Goal: Task Accomplishment & Management: Complete application form

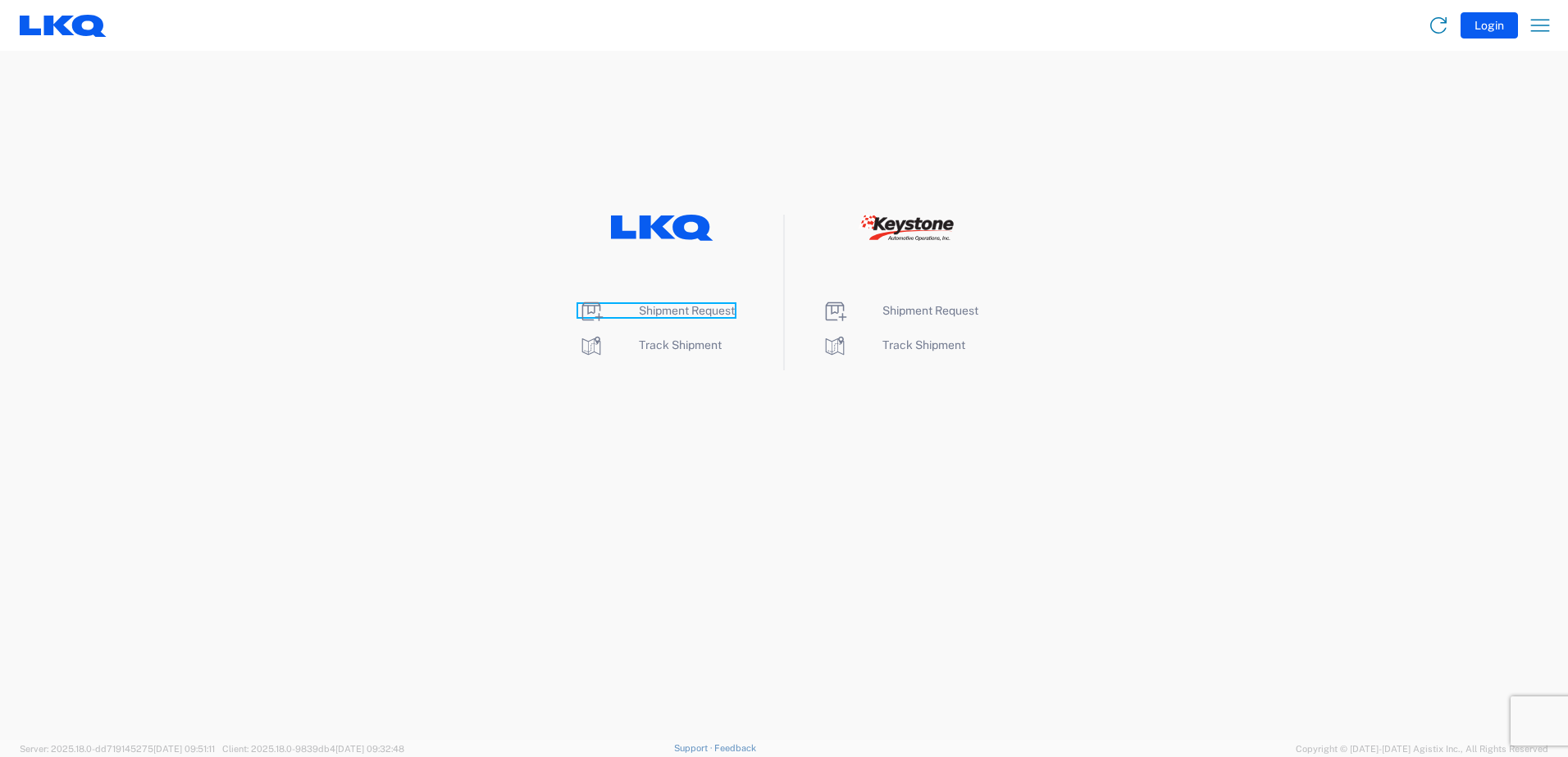
click at [695, 308] on span "Shipment Request" at bounding box center [686, 310] width 96 height 13
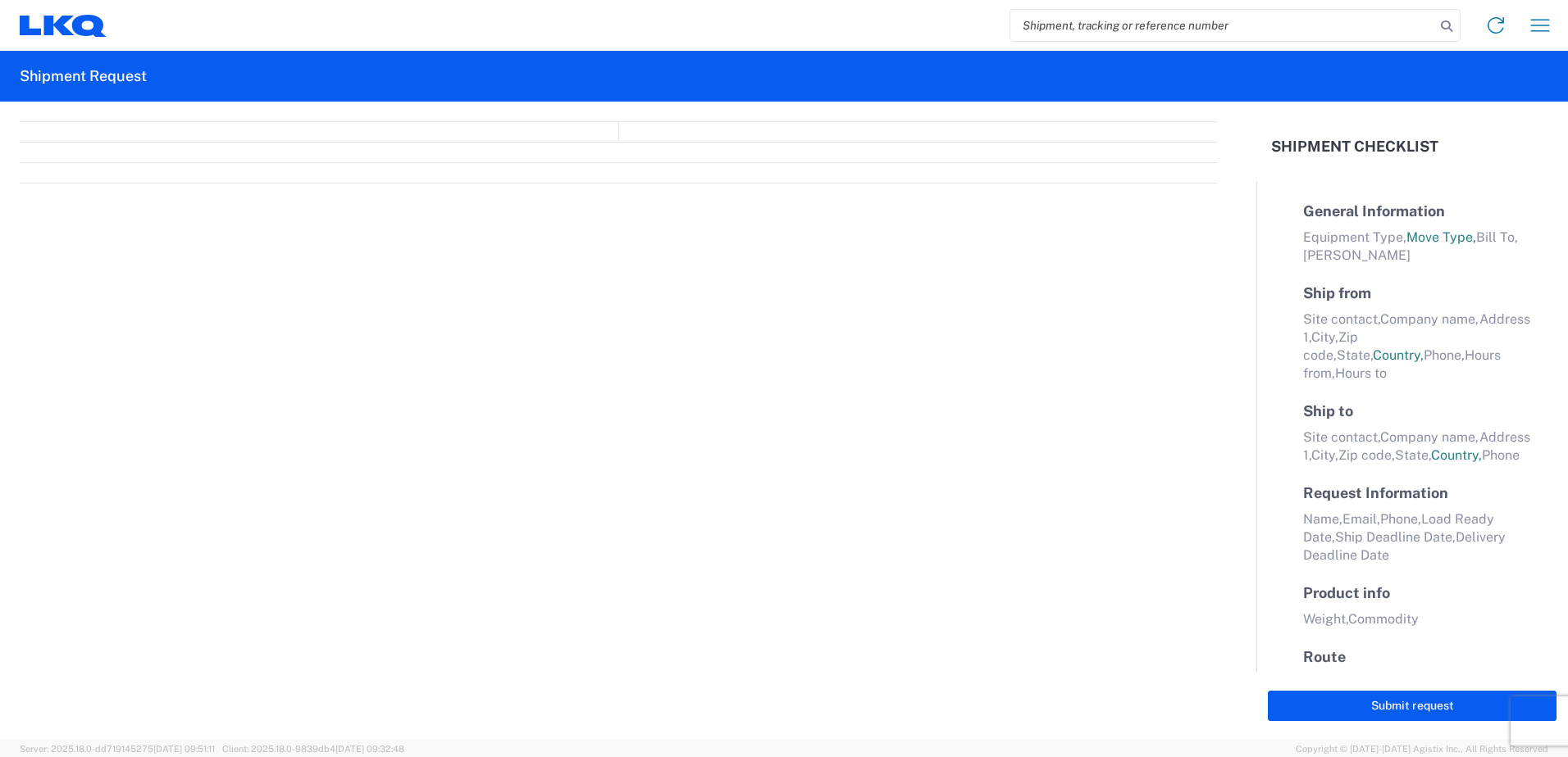
select select "FULL"
select select "LBS"
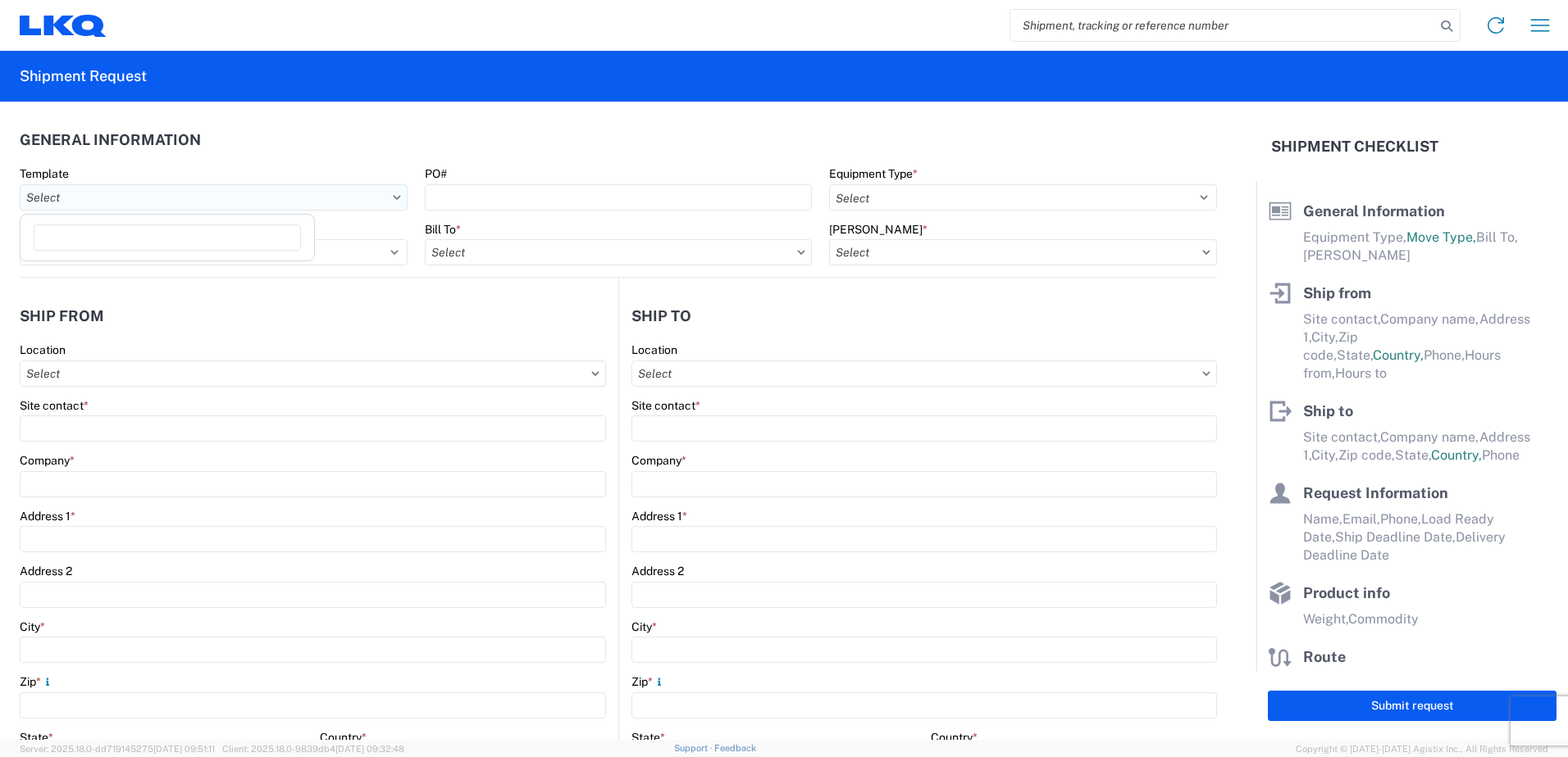
click at [323, 203] on input "Template" at bounding box center [214, 197] width 388 height 27
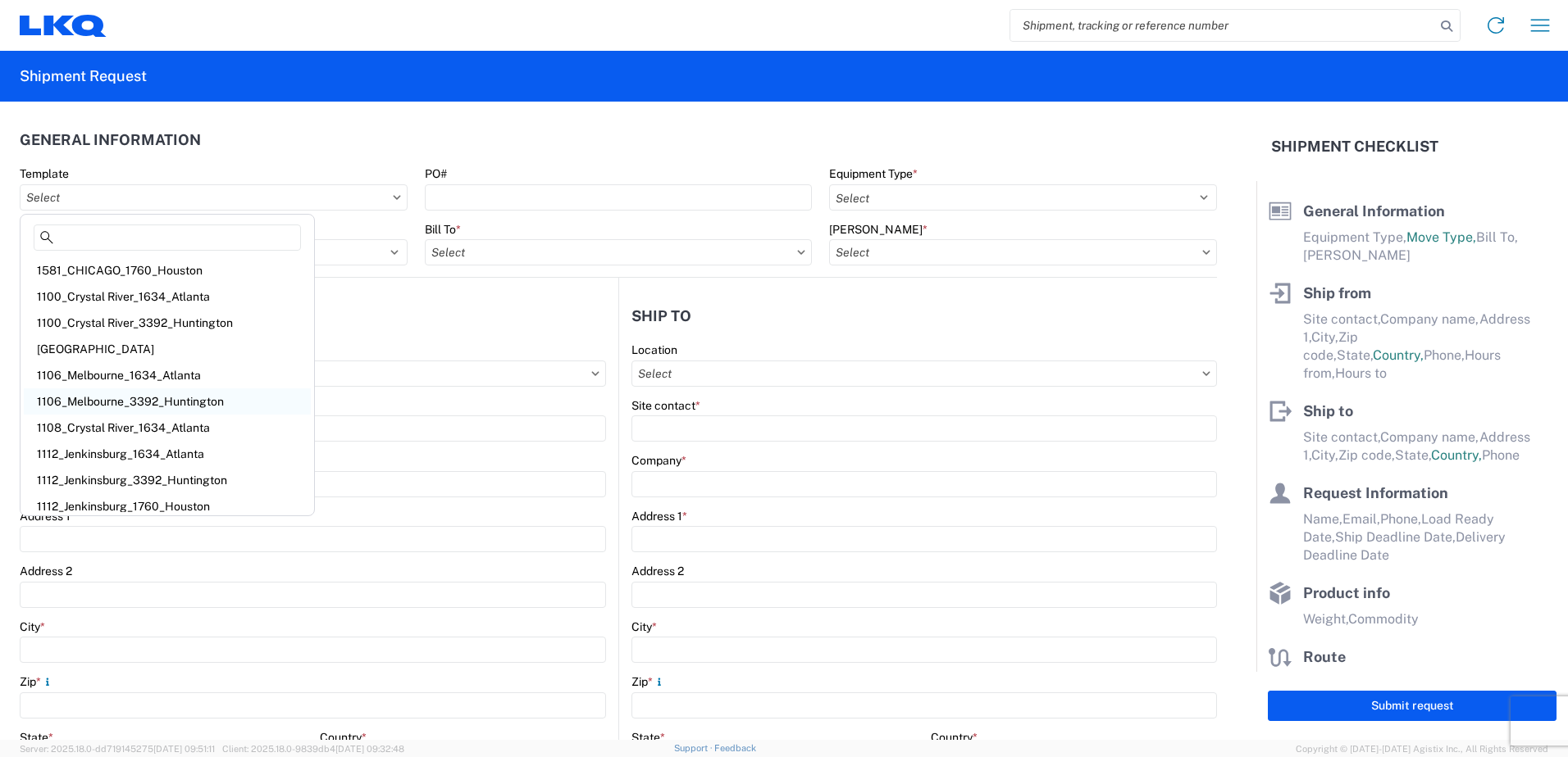
click at [168, 404] on div "1106_Melbourne_3392_Huntington" at bounding box center [166, 402] width 287 height 27
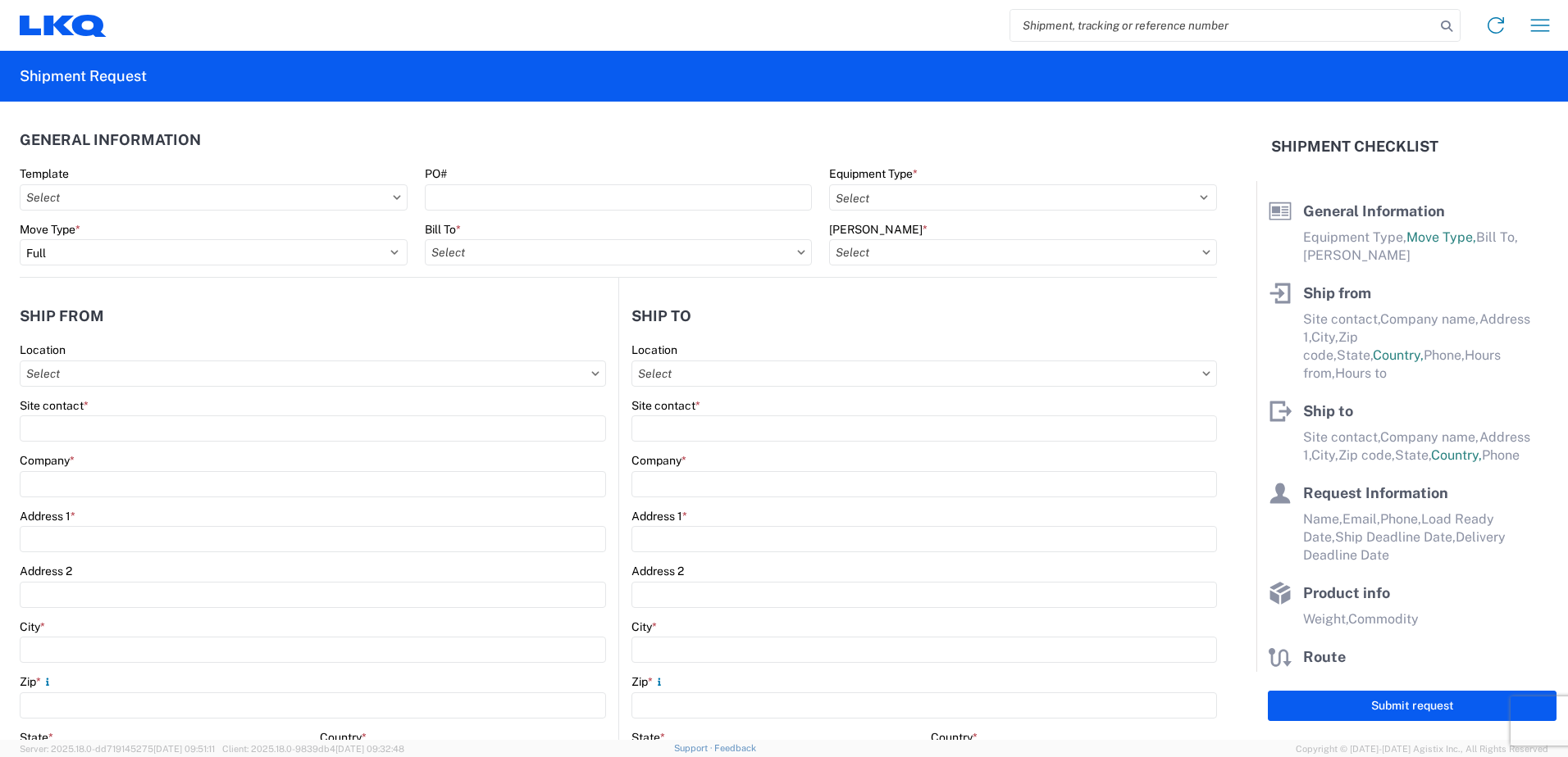
type input "1106_Melbourne_3392_Huntington"
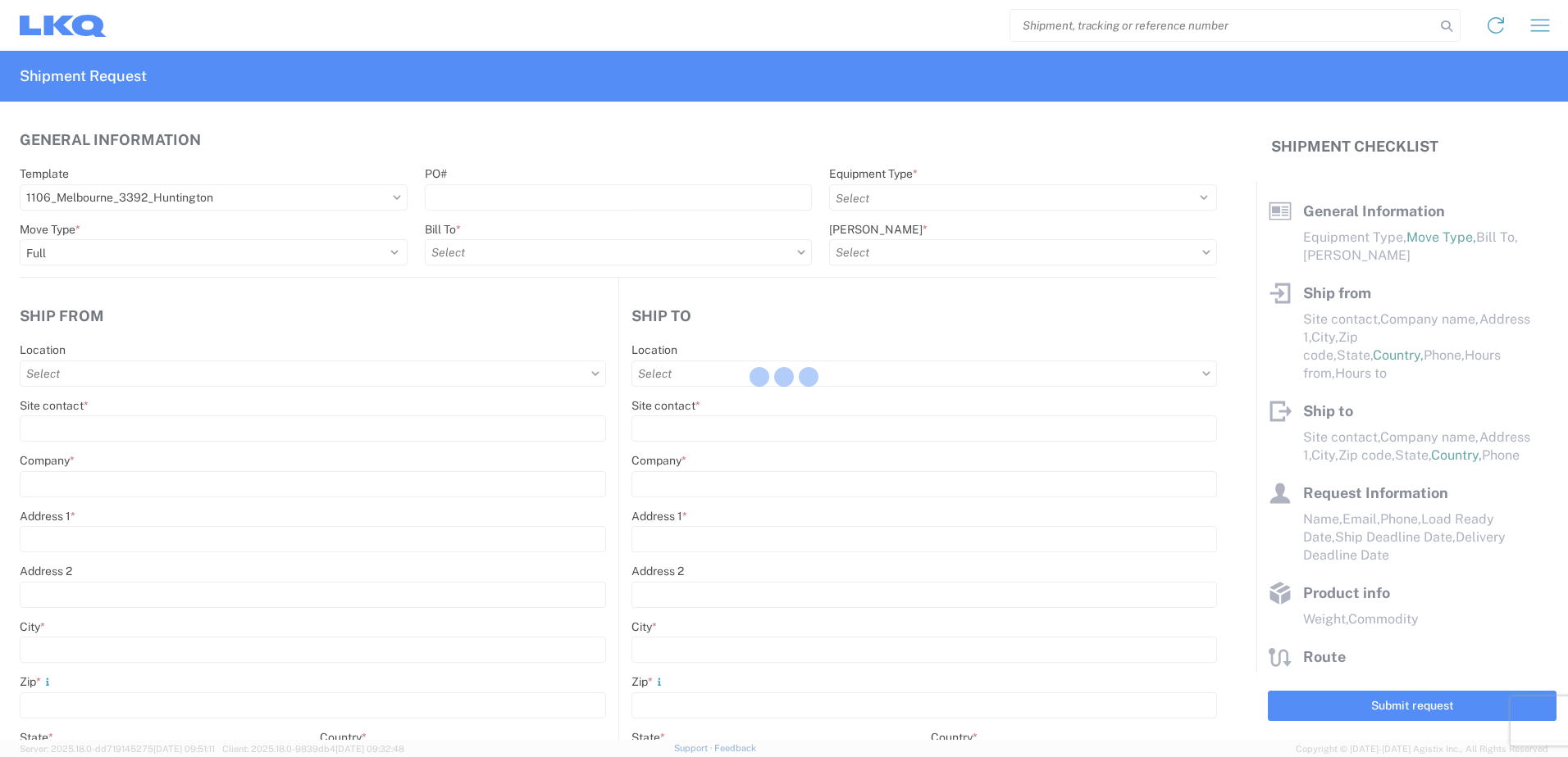
select select
type input "Shipping"
type input "LKQ [GEOGRAPHIC_DATA]"
type input "[STREET_ADDRESS][PERSON_NAME]"
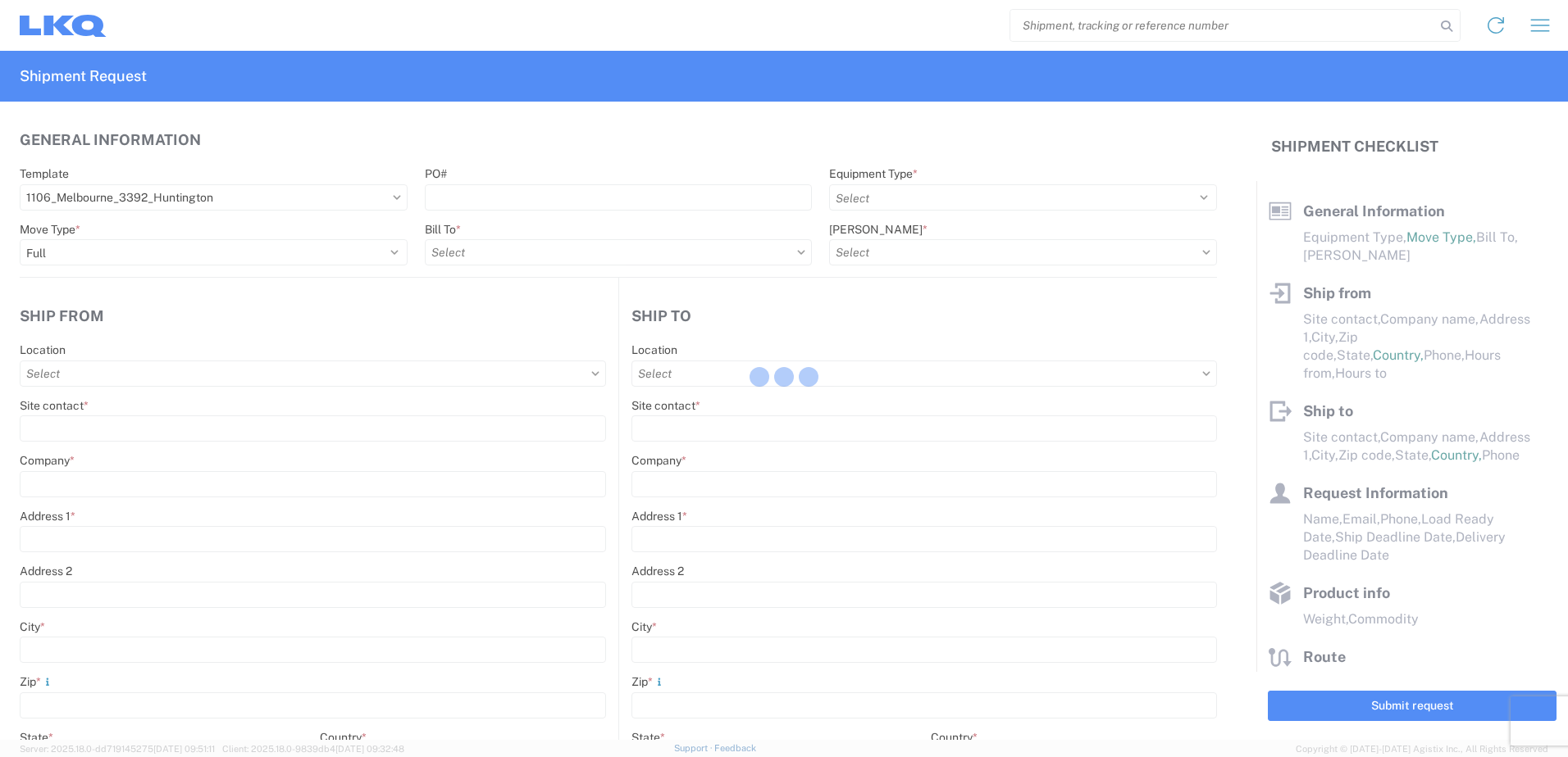
type input "[GEOGRAPHIC_DATA]"
type input "32940"
type input "Receiving"
type input "Transmetco"
type input "[STREET_ADDRESS]"
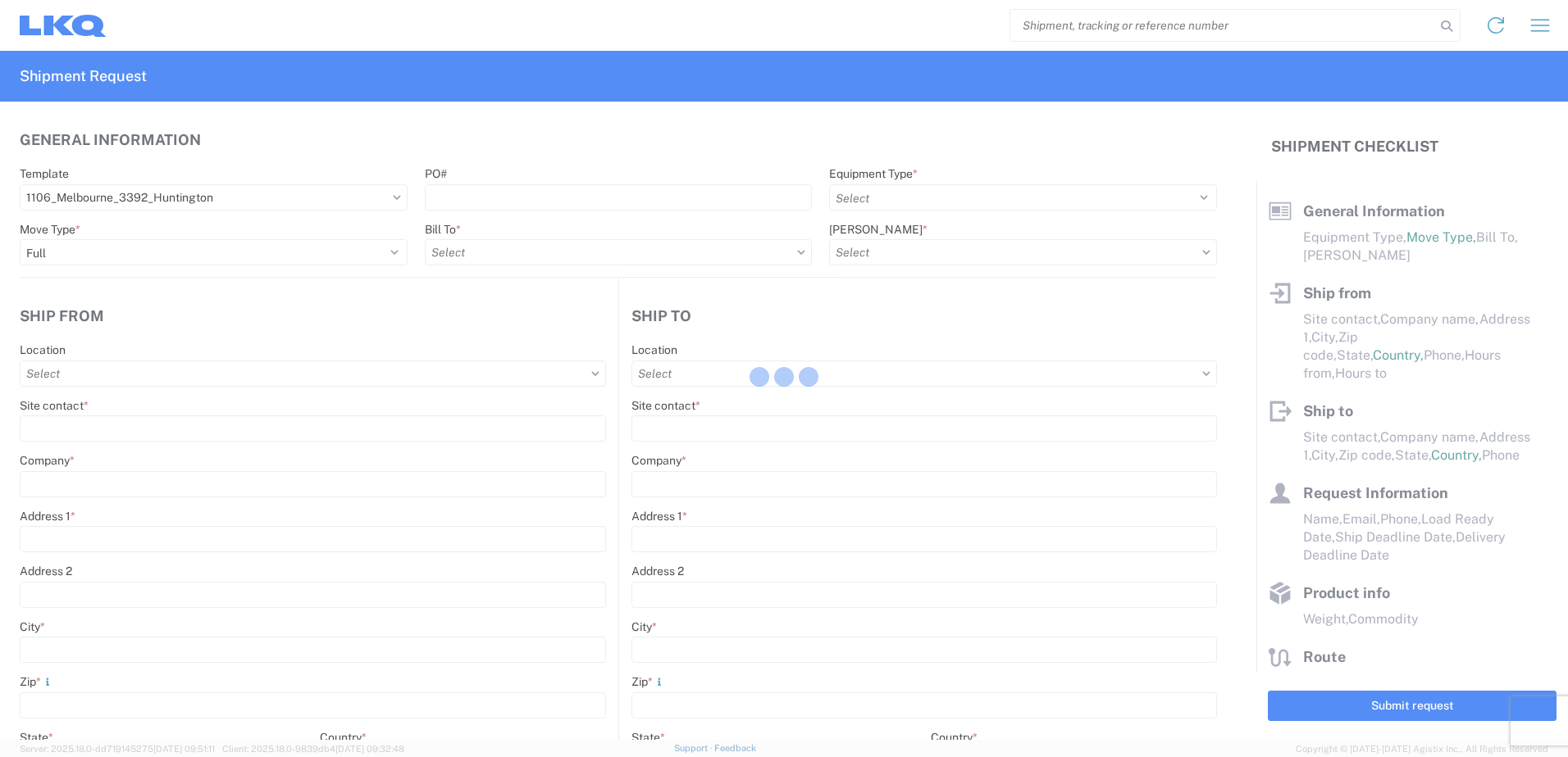
type input "Huntington"
type input "46750"
type input "[DATE]"
type textarea "Transmetco operates production 24/7 but only ships or receives on day shift"
type input "42000"
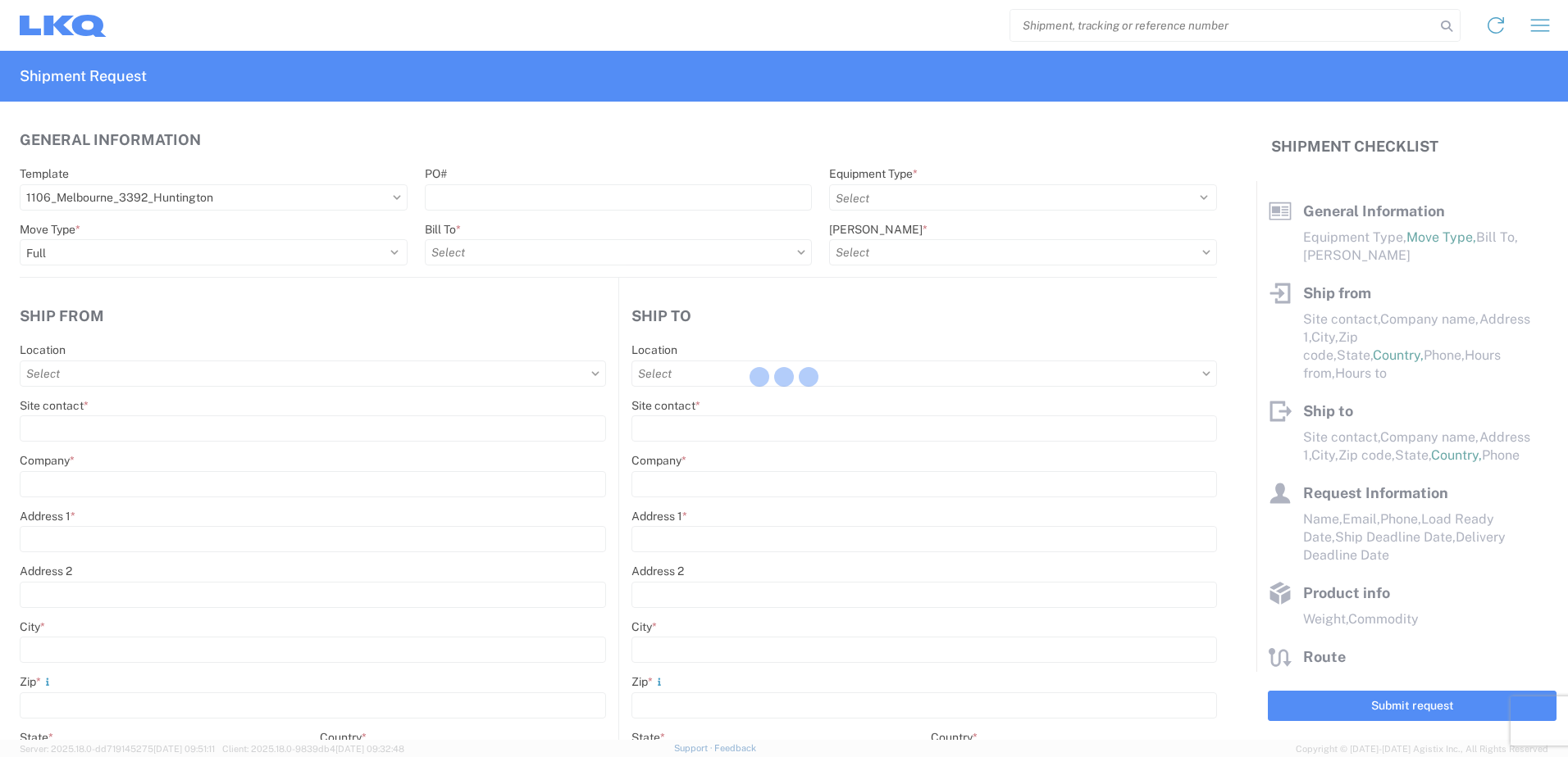
type input "Wheels"
type input "1"
type input "12"
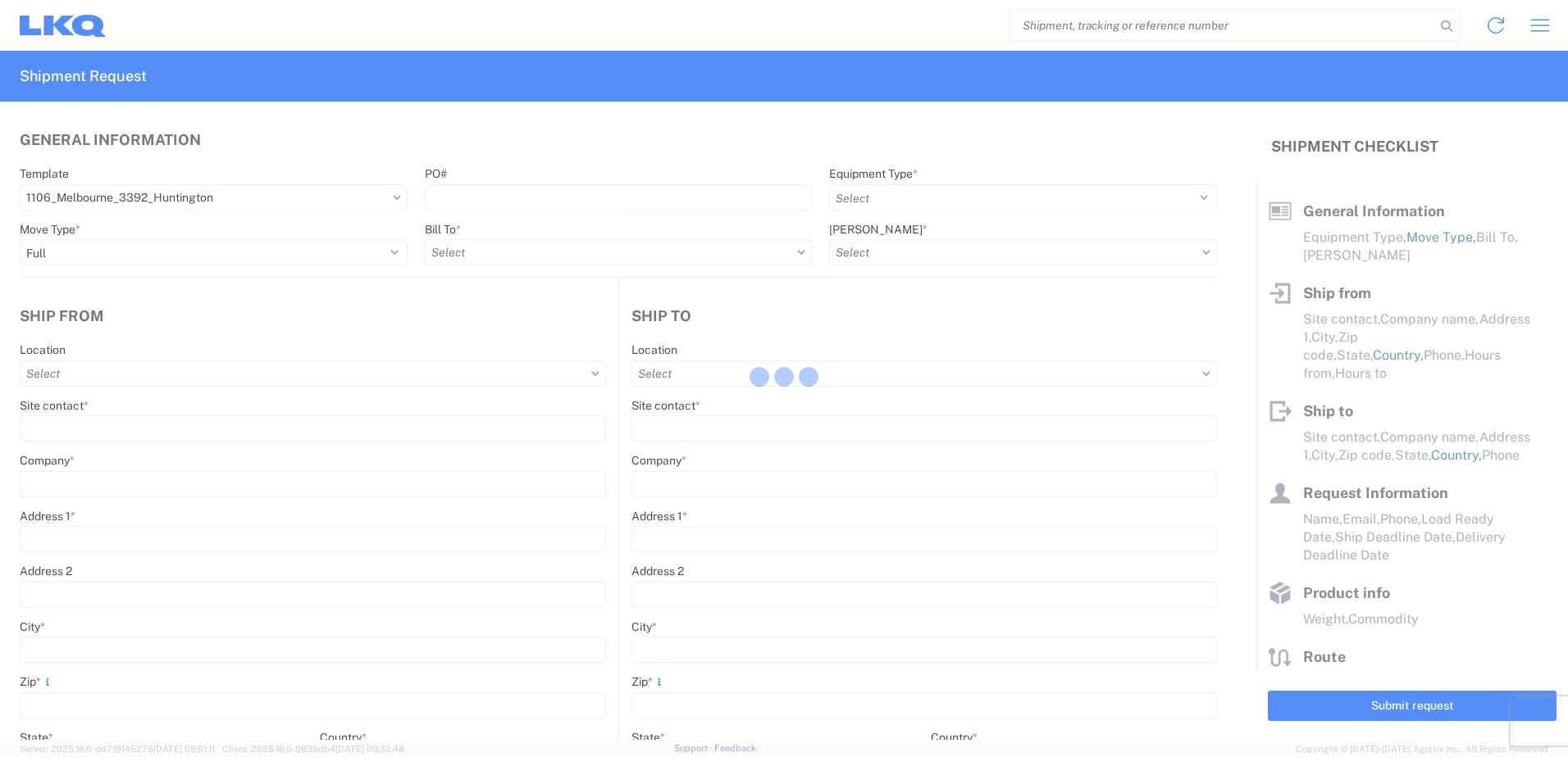
select select "IN"
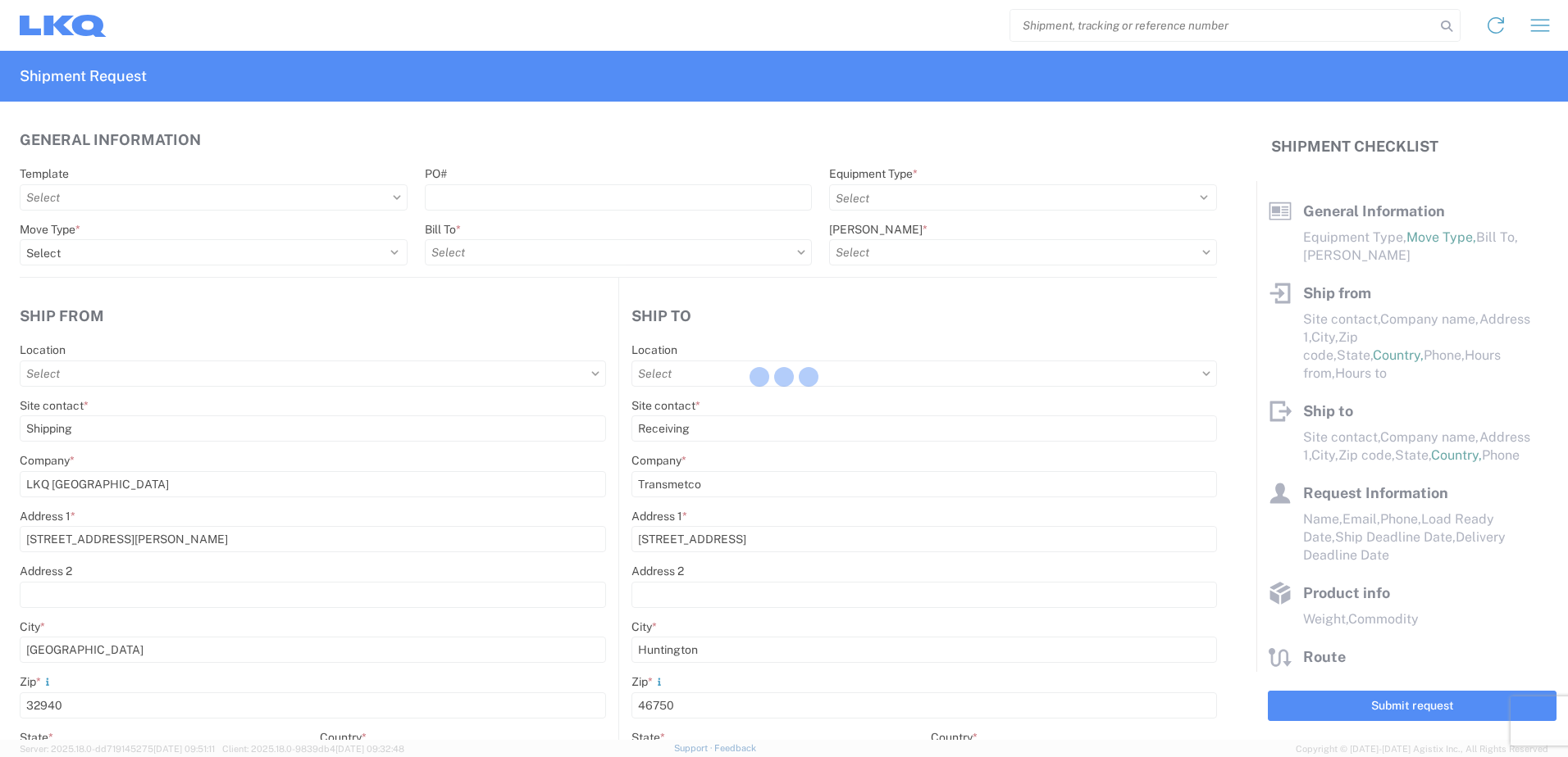
select select "US"
type input "1106 - LKQ [GEOGRAPHIC_DATA]"
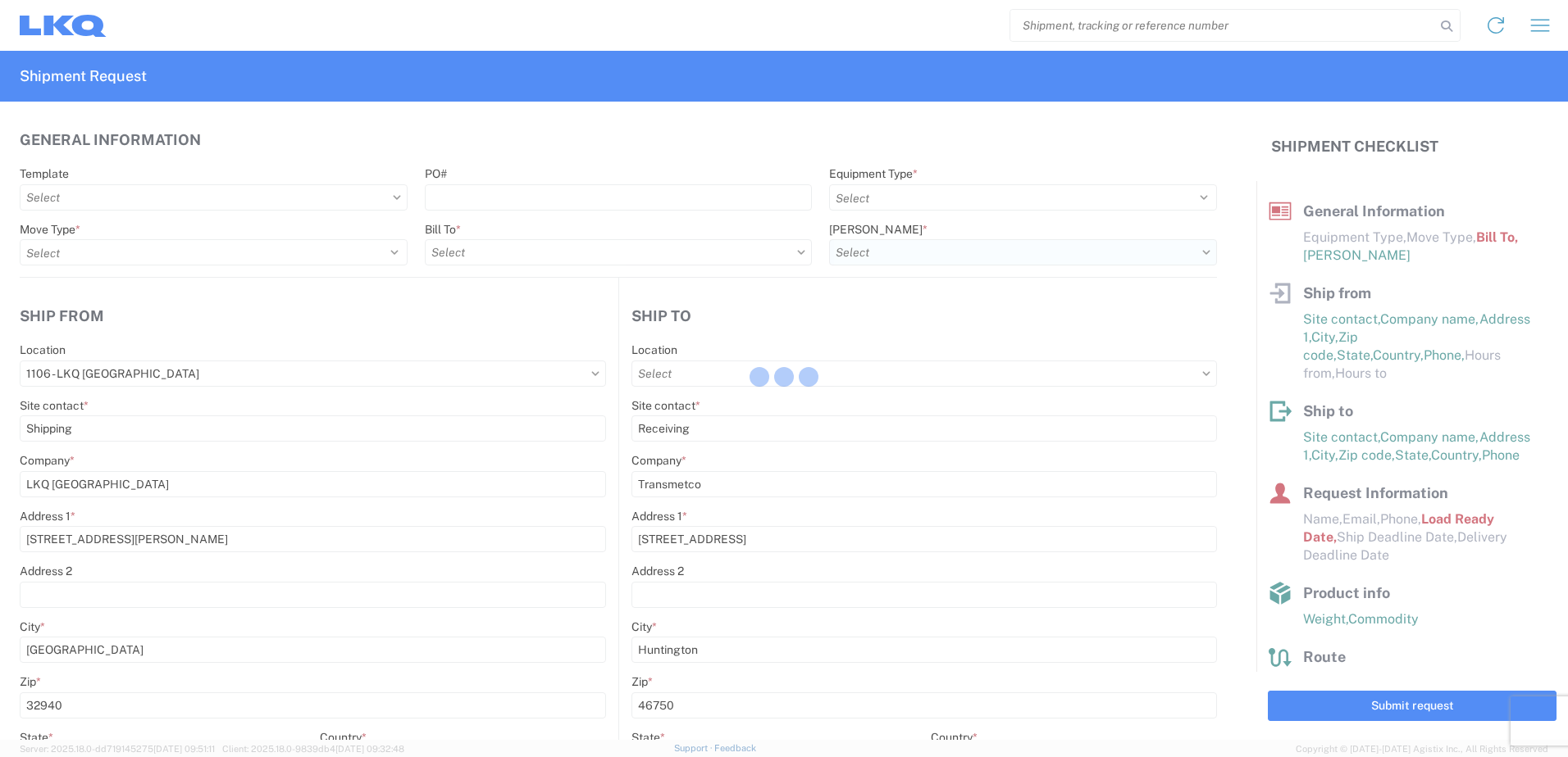
type input "3392 - Transmetco"
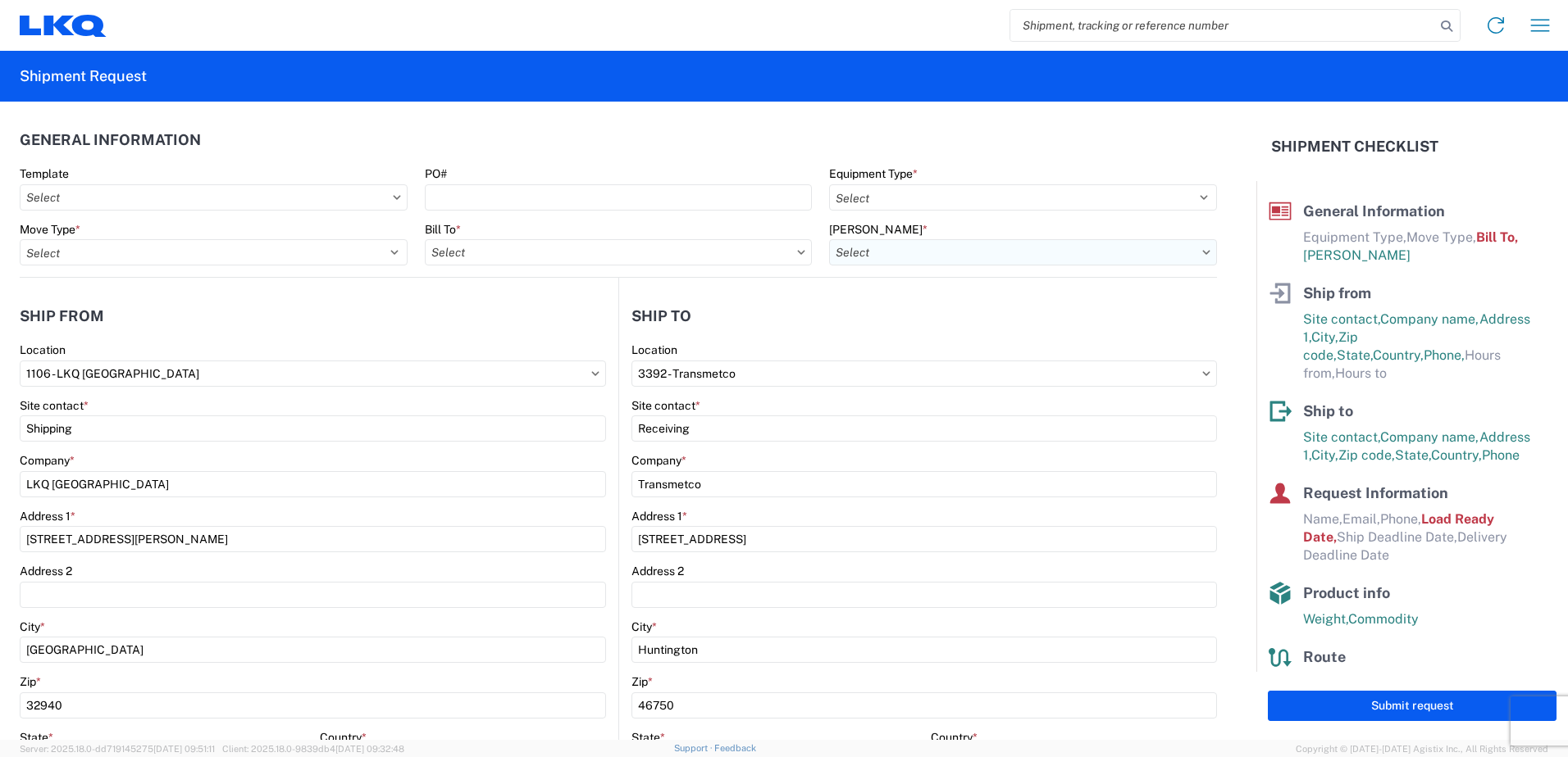
type input "3392-3015-50180-0000 - 3392 Freight In - Wheel Cores"
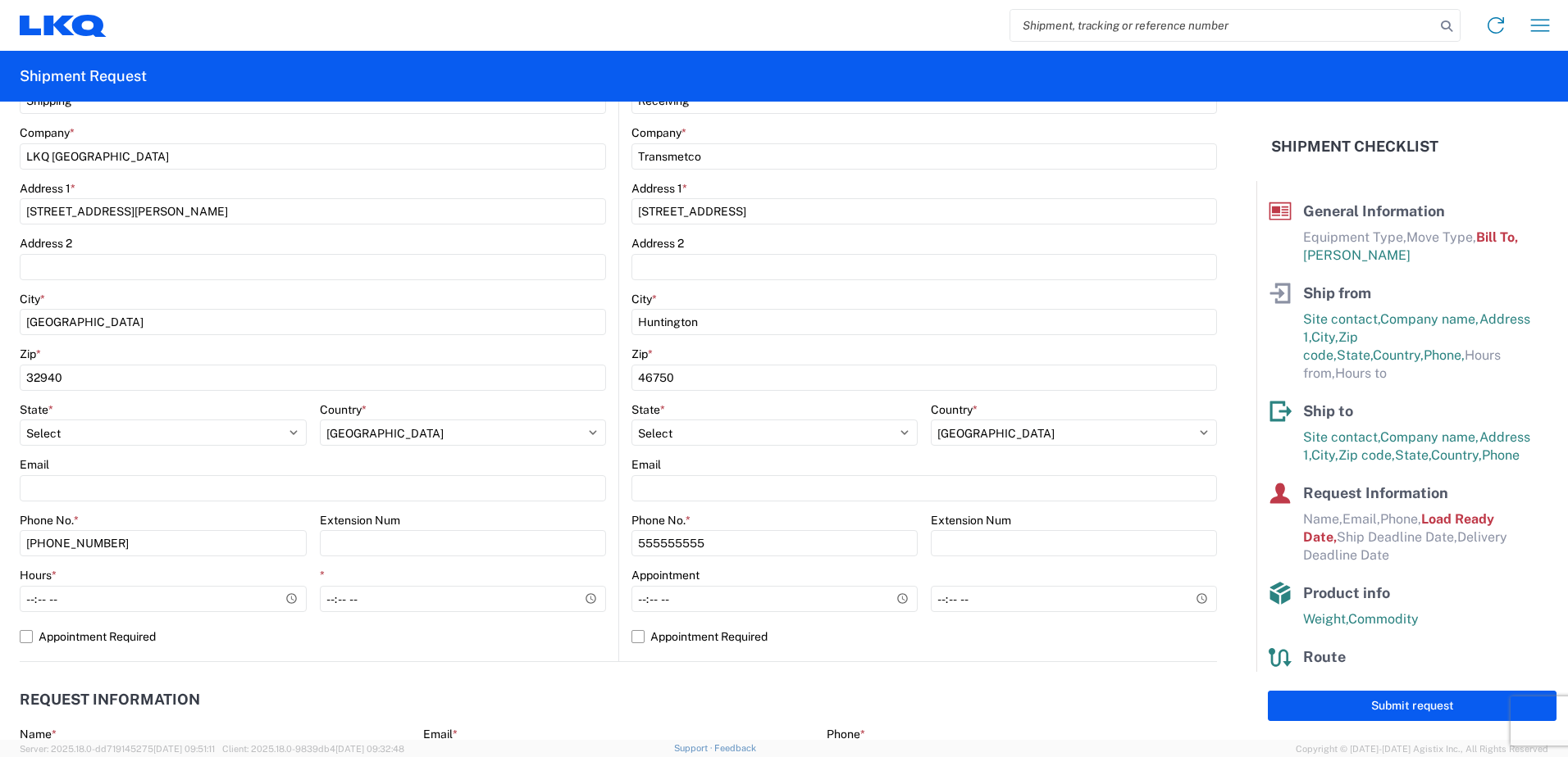
scroll to position [491, 0]
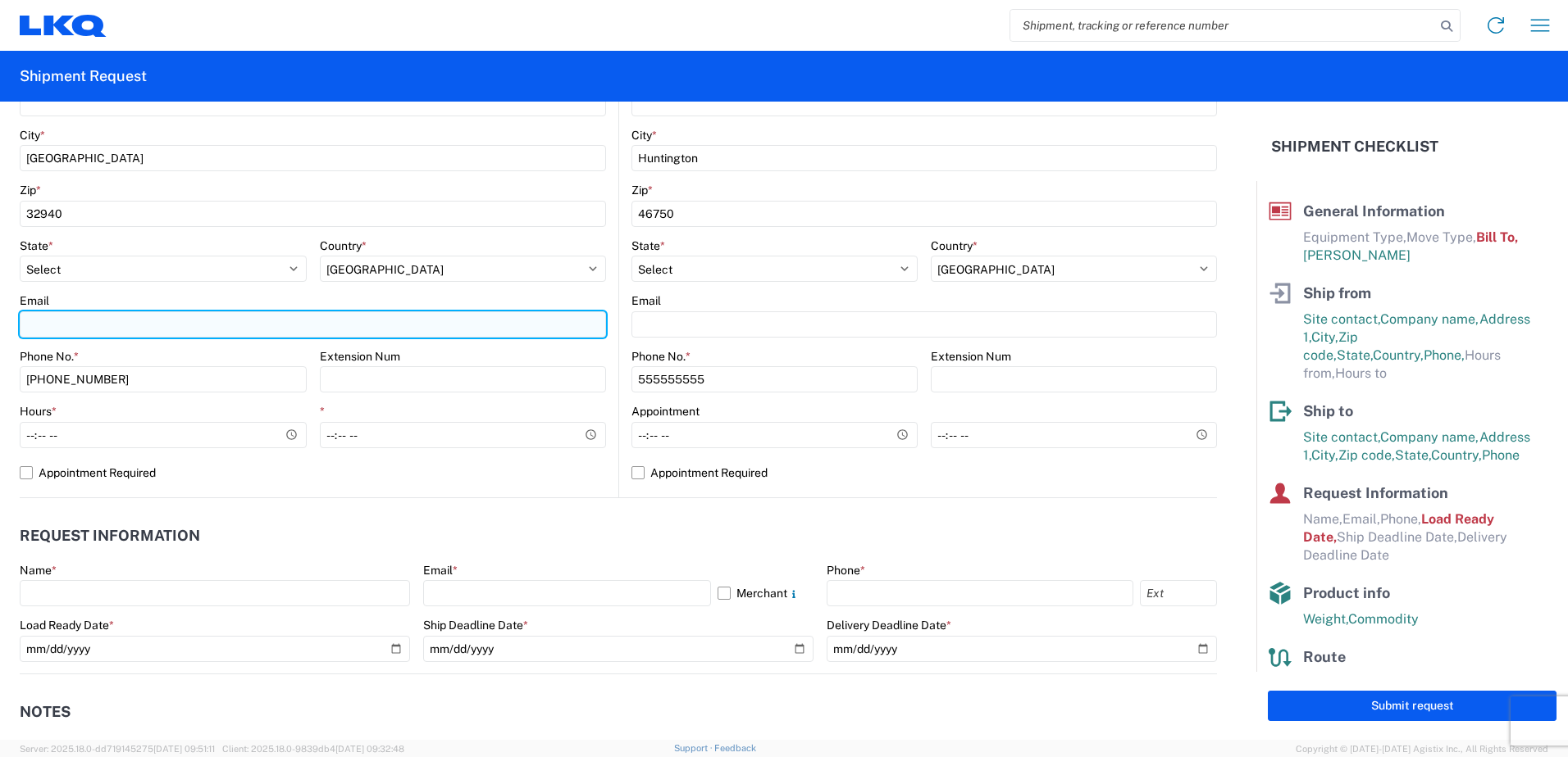
click at [190, 323] on input "Email" at bounding box center [312, 324] width 586 height 27
type input "ssschara@lkqcorp.com"
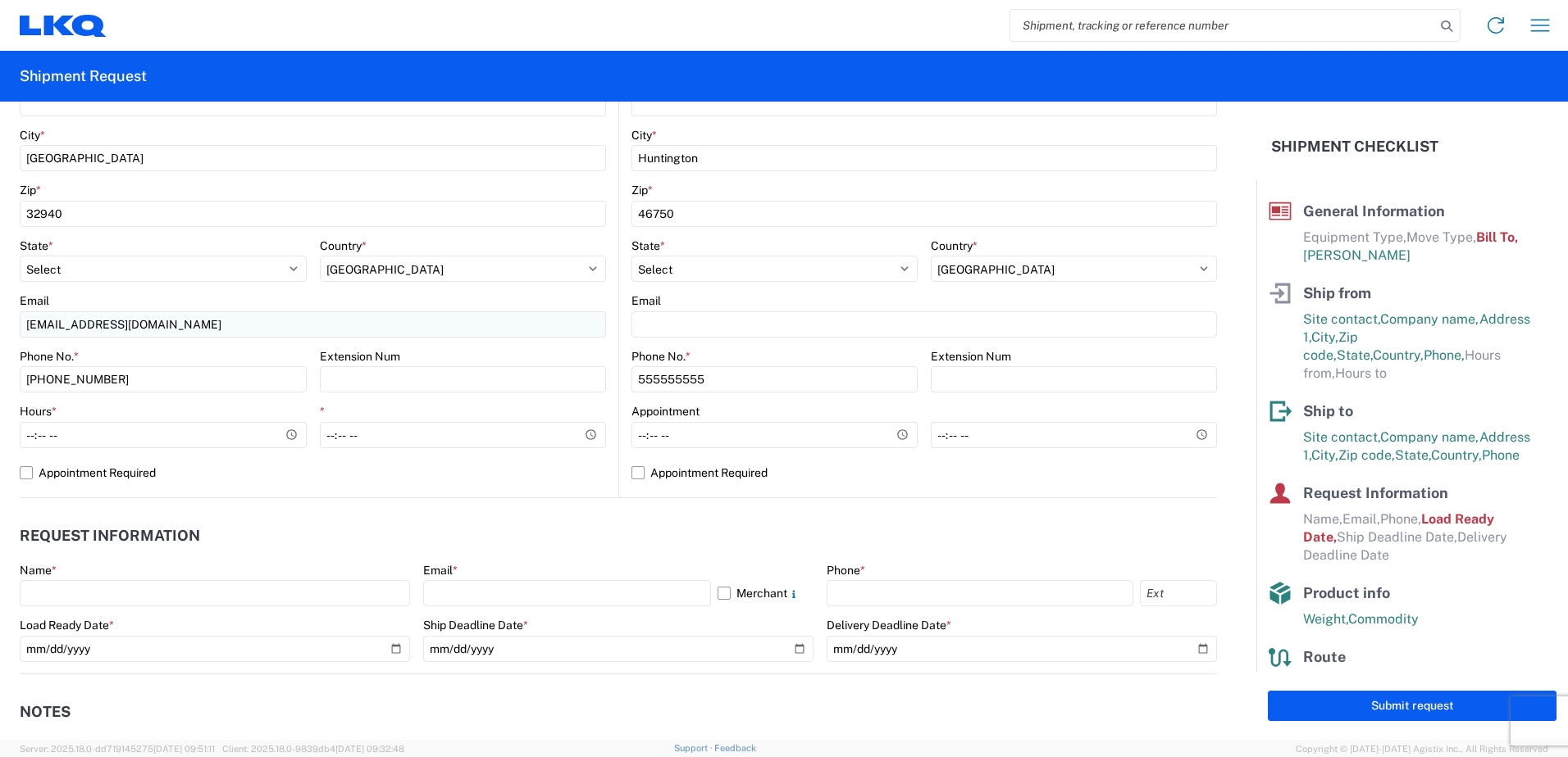
type input "T30613"
select select
type input "3392 - Transmetco"
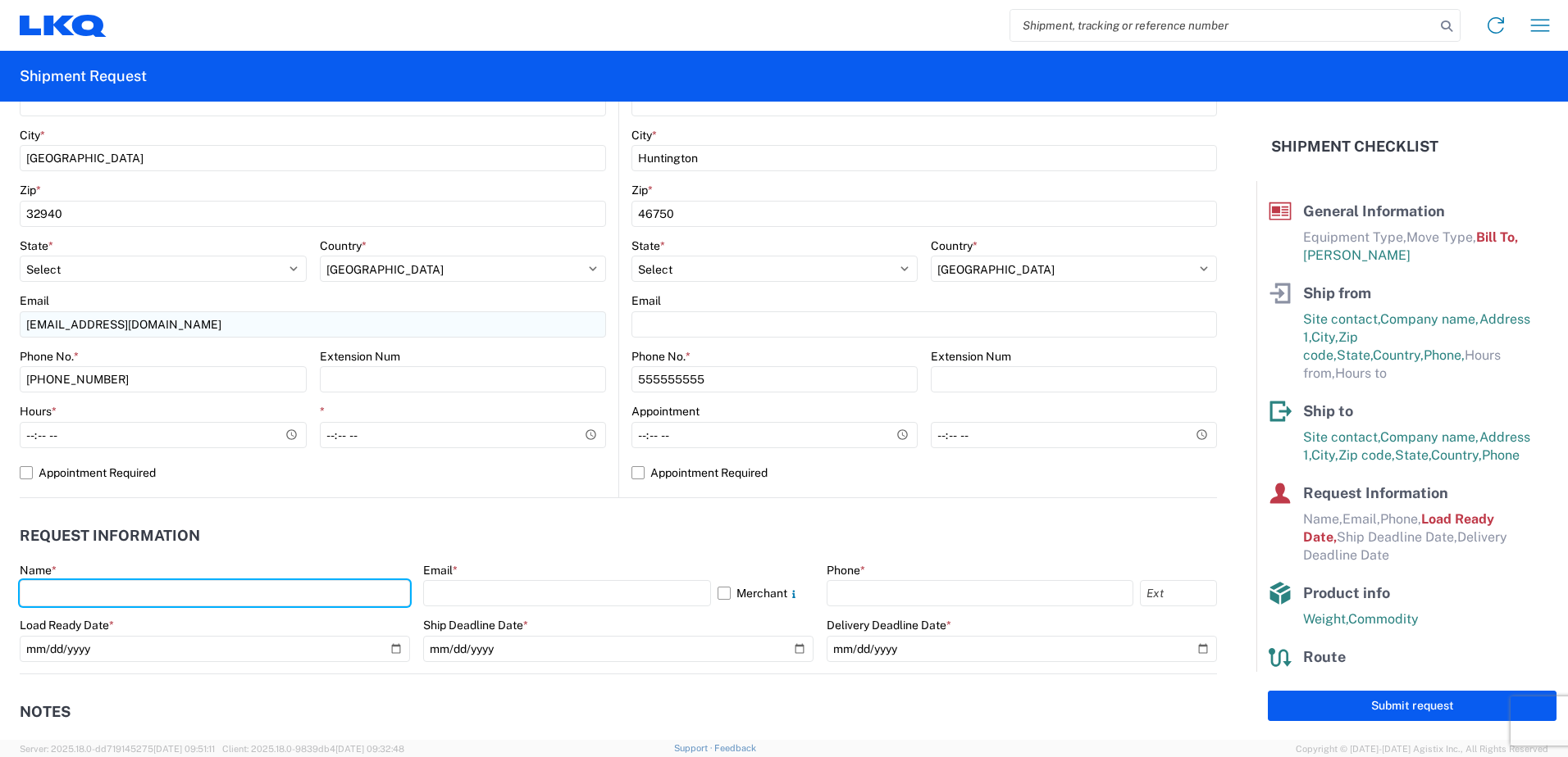
type input "Steven Schara"
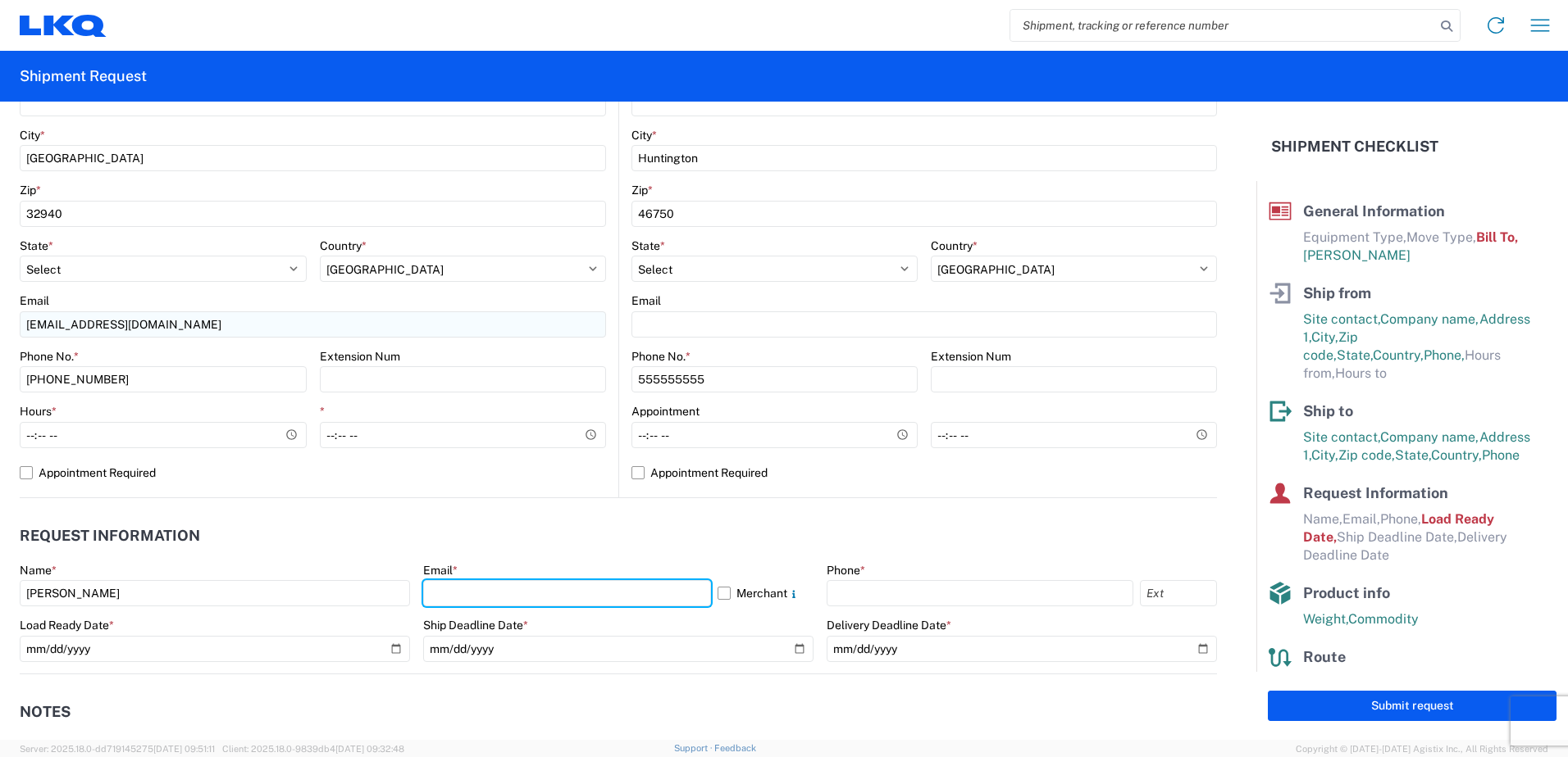
type input "ssschara@lkqcorp.com"
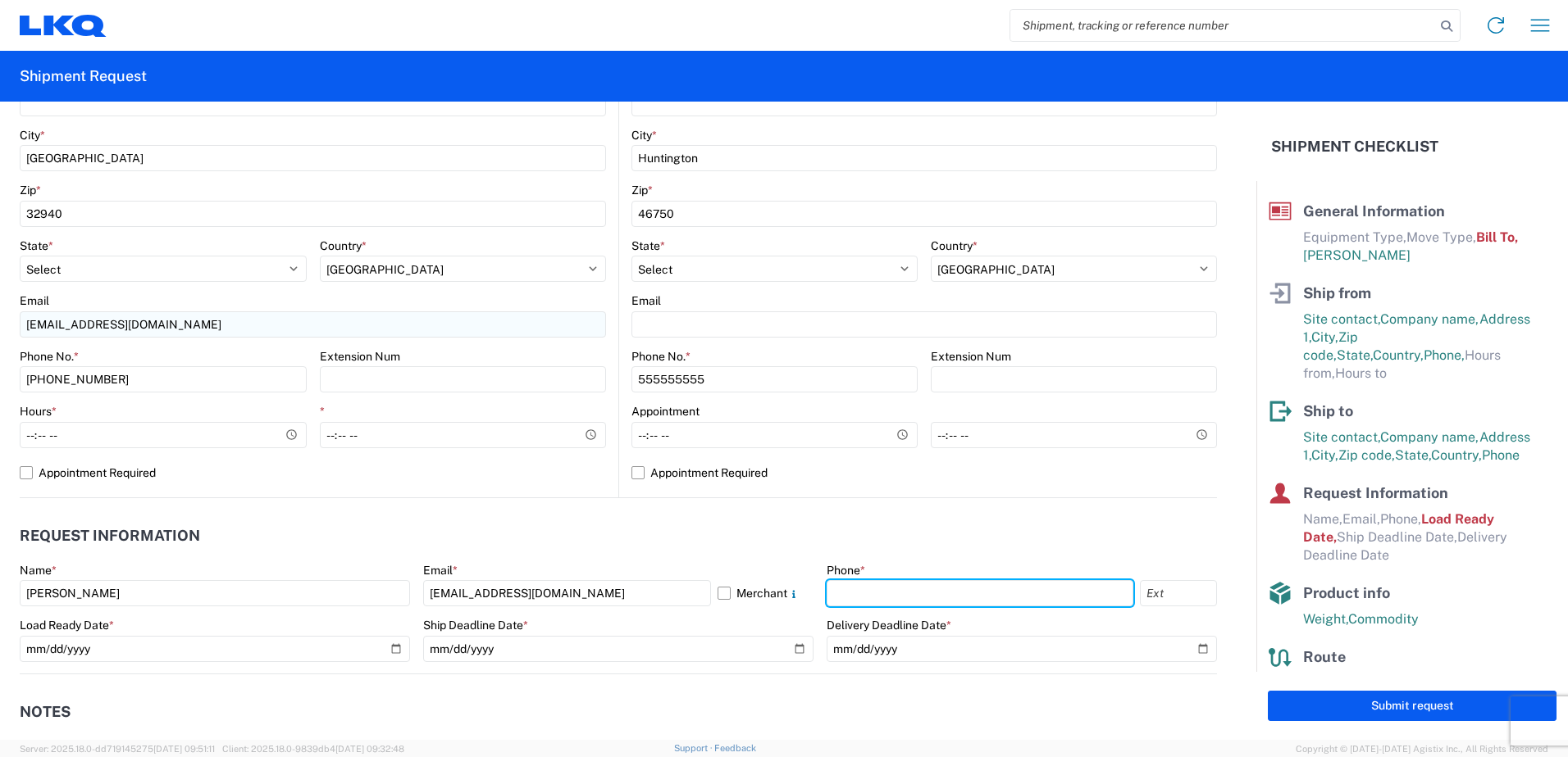
type input "3216383024"
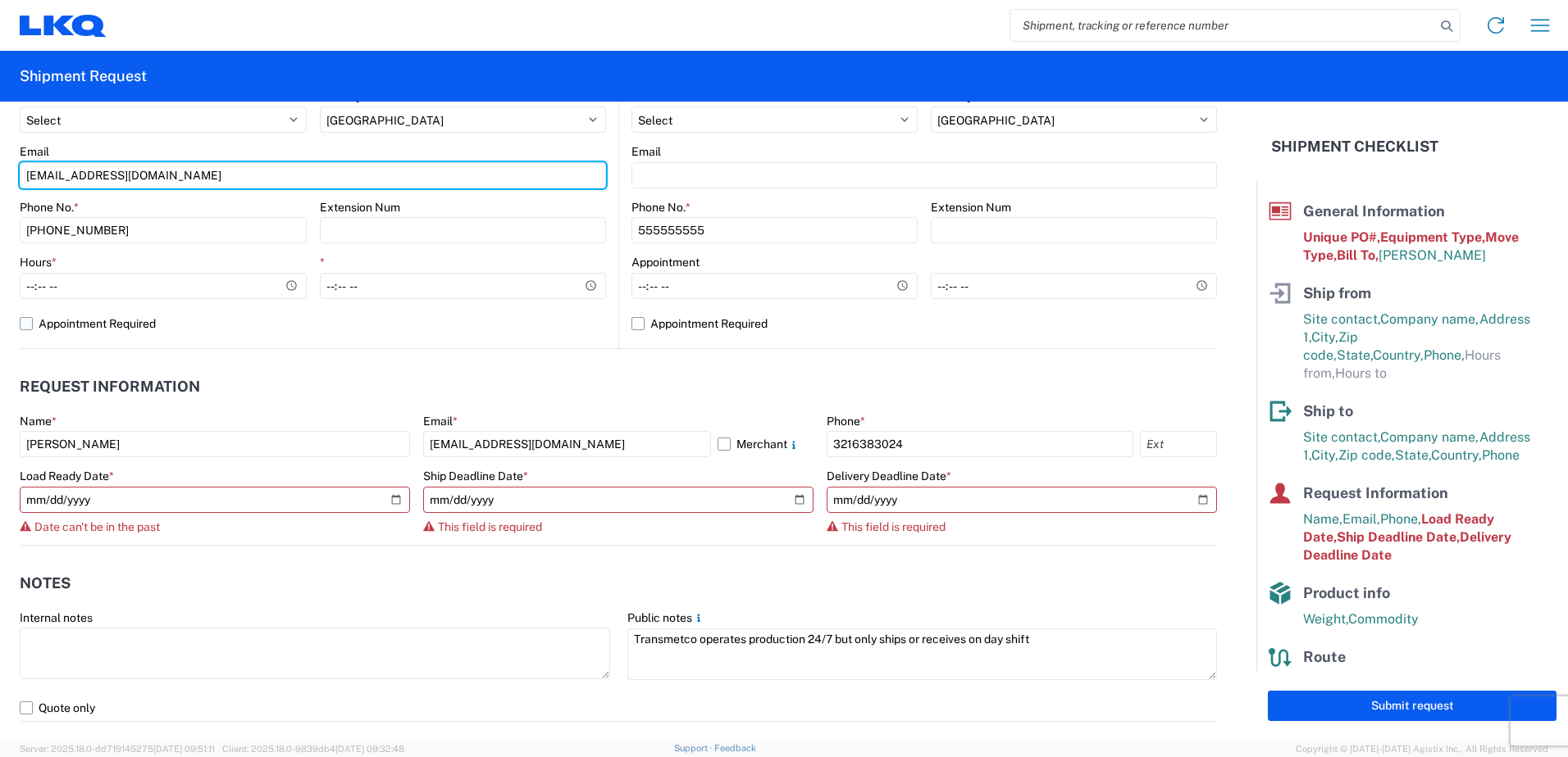
scroll to position [697, 0]
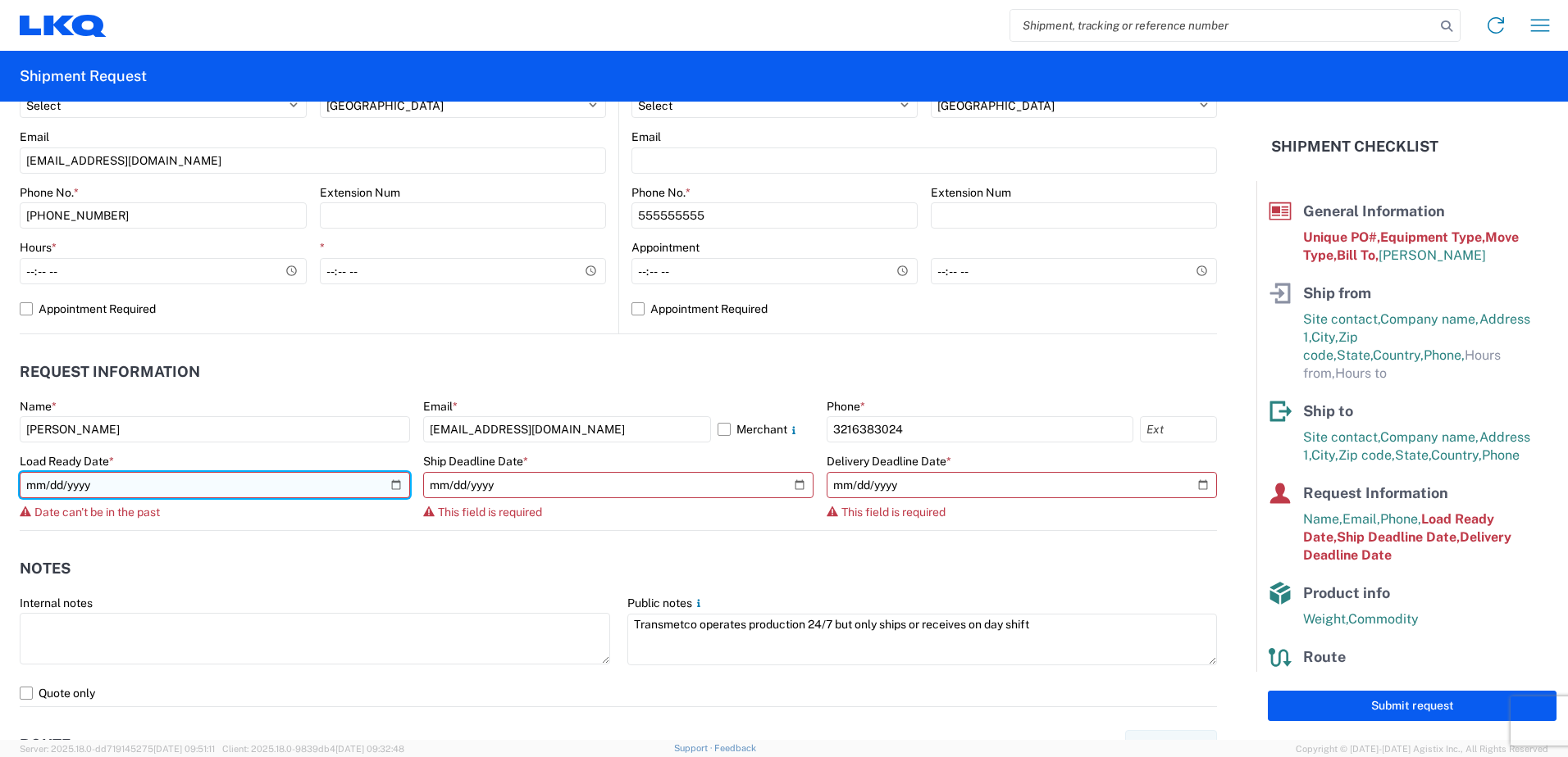
click at [389, 482] on input "2019-06-14" at bounding box center [215, 484] width 390 height 27
type input "2025-09-15"
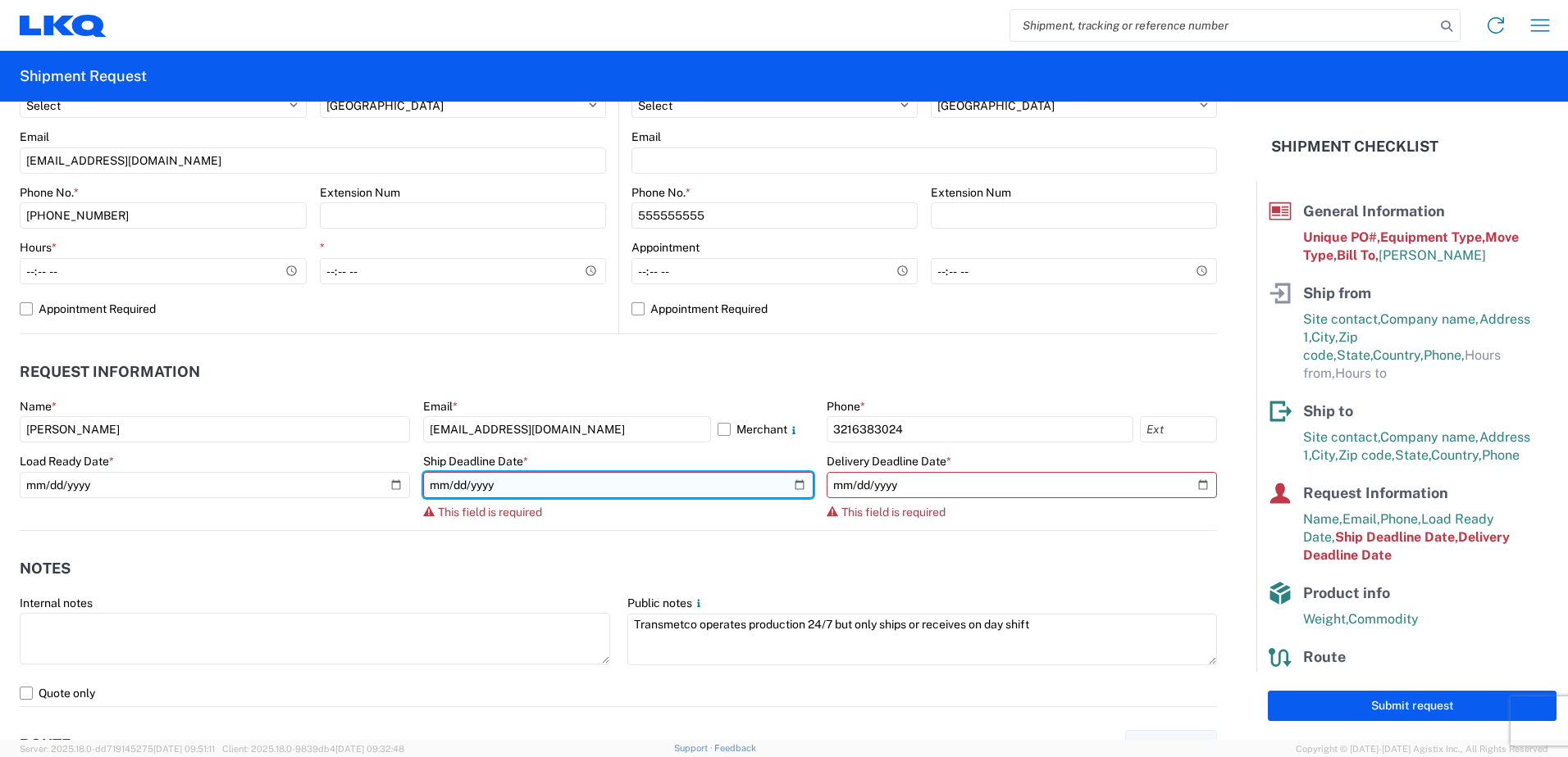
click at [788, 483] on input "date" at bounding box center [619, 484] width 390 height 27
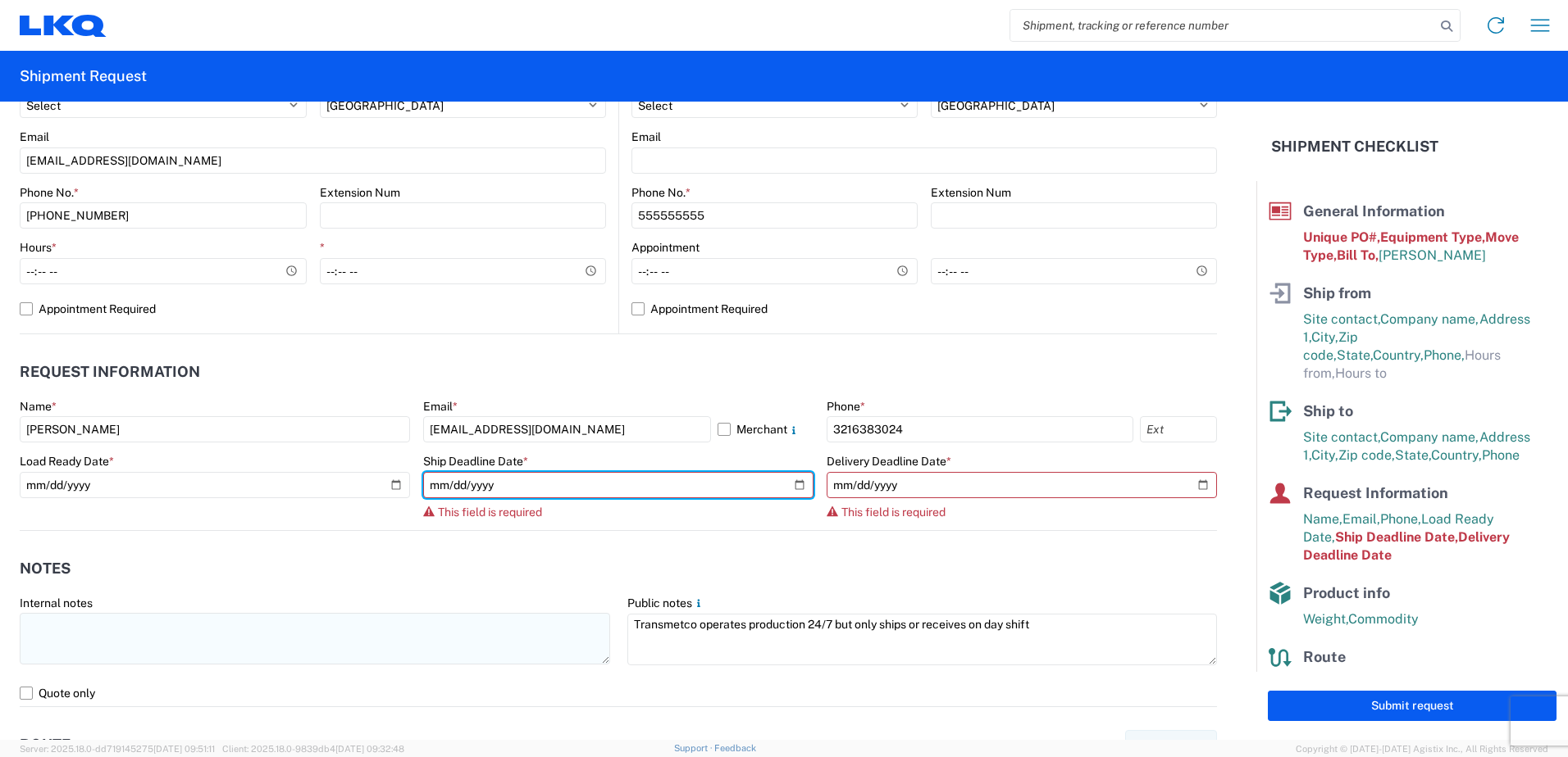
type input "2025-09-19"
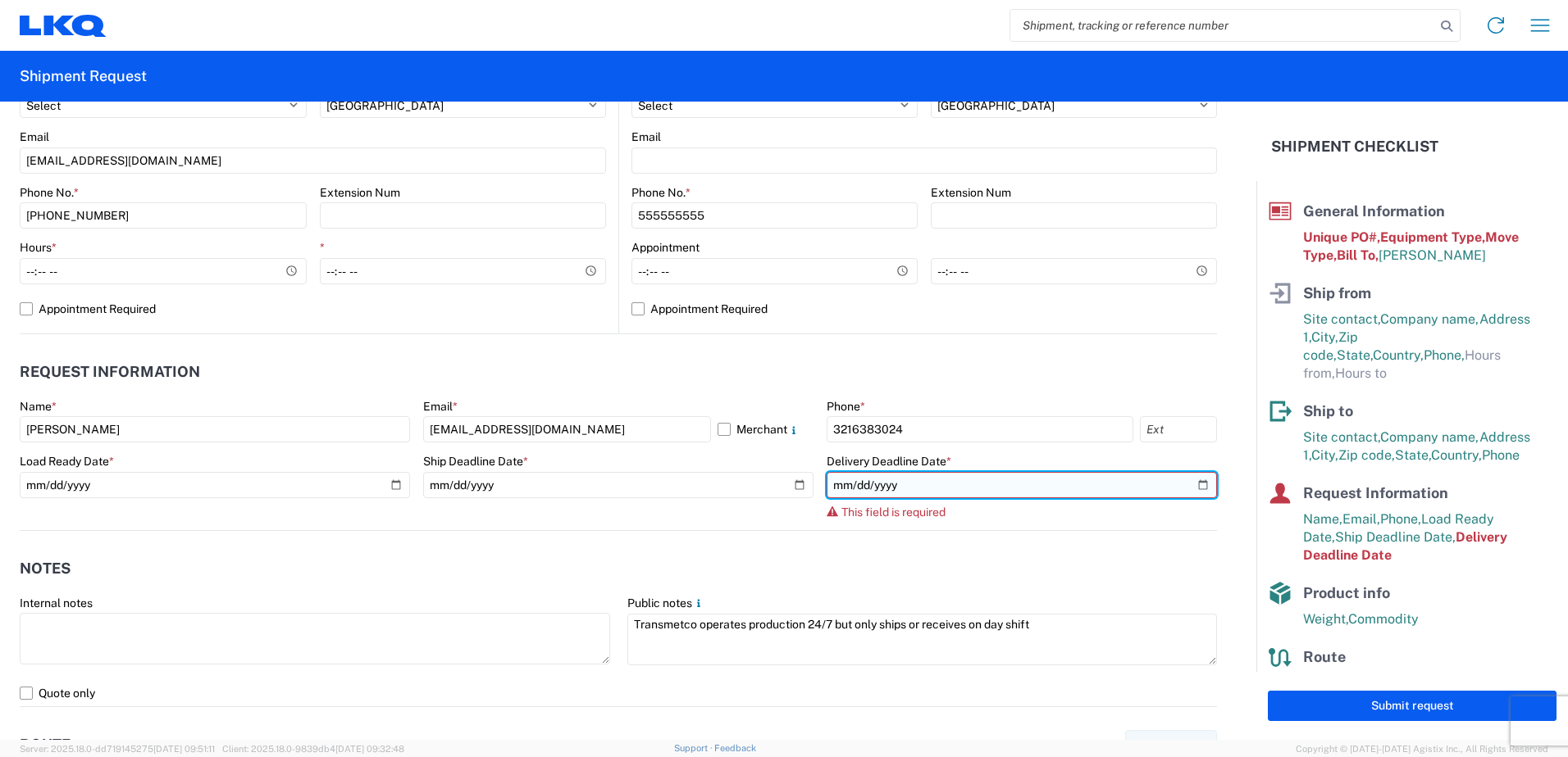
click at [1197, 481] on input "date" at bounding box center [1021, 484] width 390 height 27
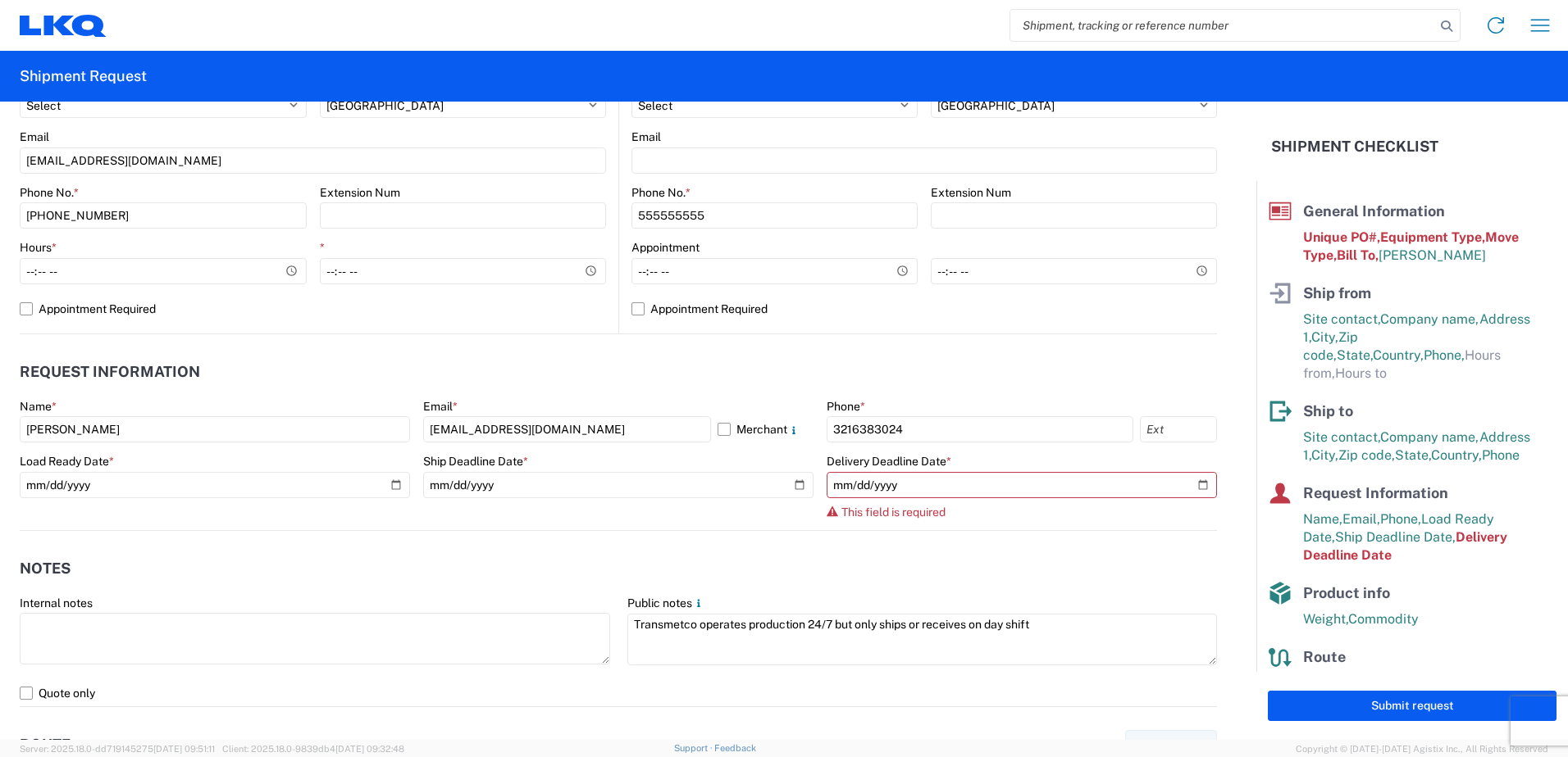
click at [1164, 359] on header "Request Information" at bounding box center [618, 372] width 1197 height 36
click at [680, 520] on agx-form-control-wrapper-v2 "Ship Deadline Date * 2025-09-19" at bounding box center [619, 491] width 390 height 76
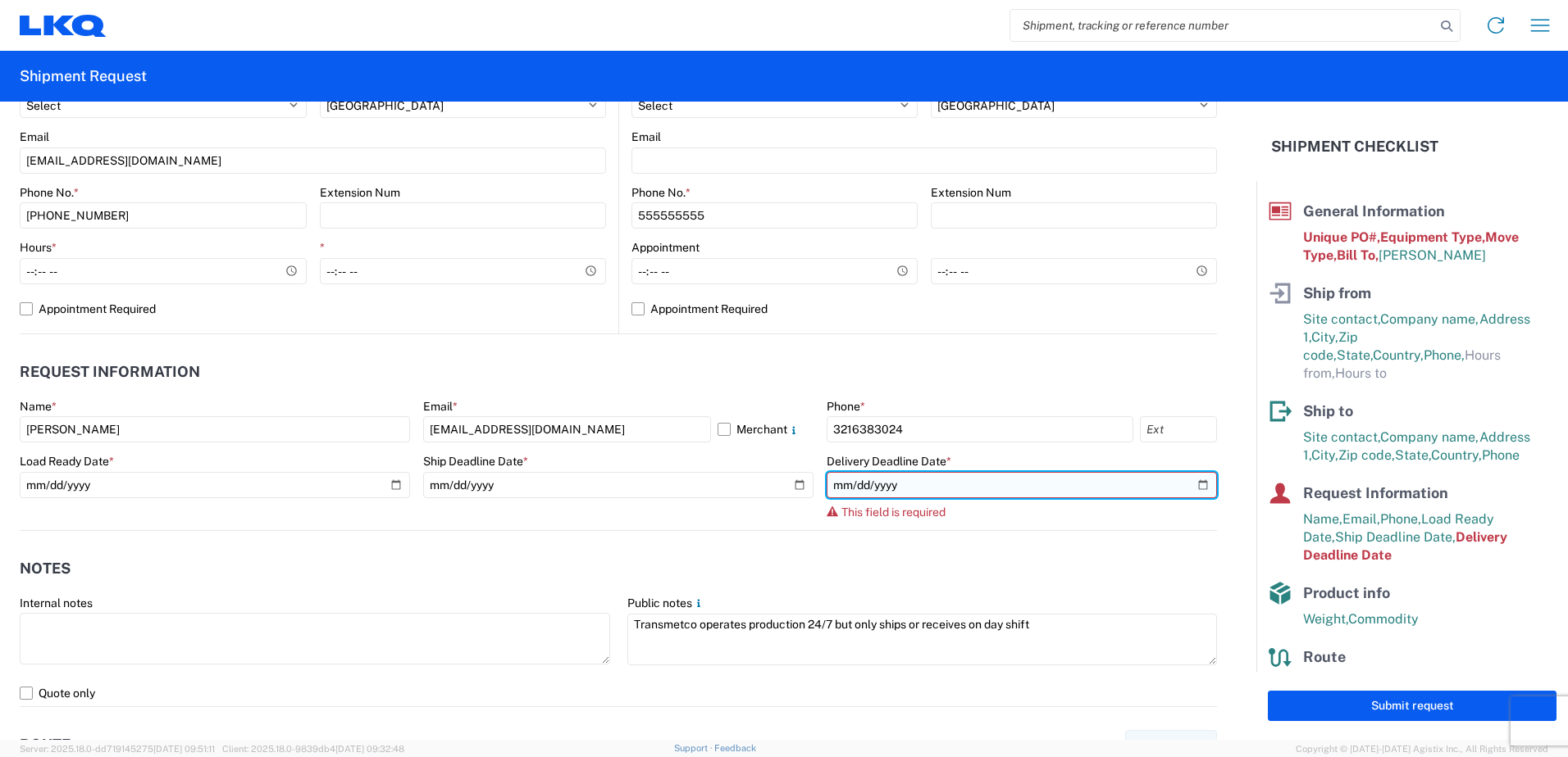
click at [1192, 479] on input "date" at bounding box center [1021, 484] width 390 height 27
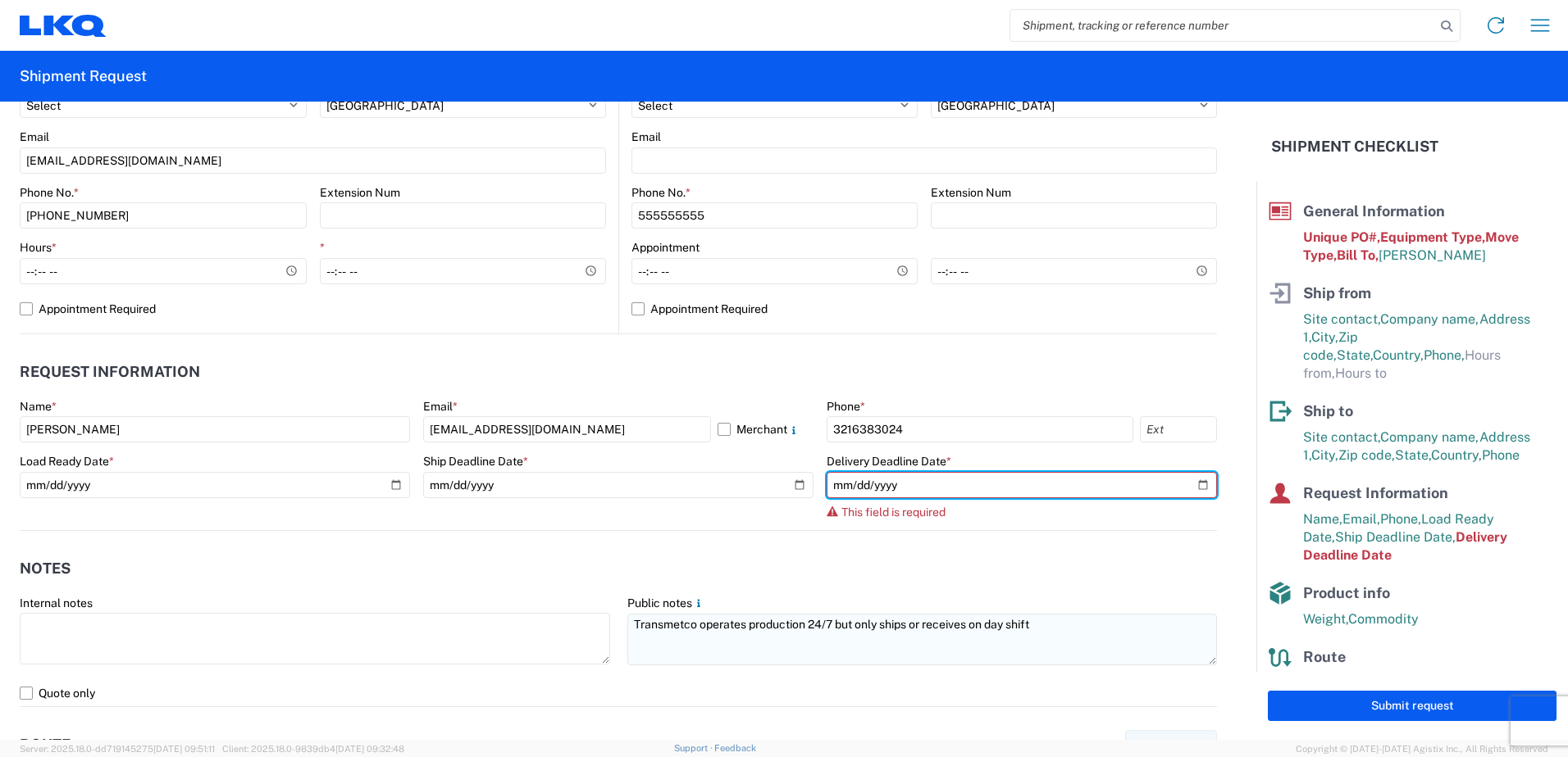
type input "2025-09-22"
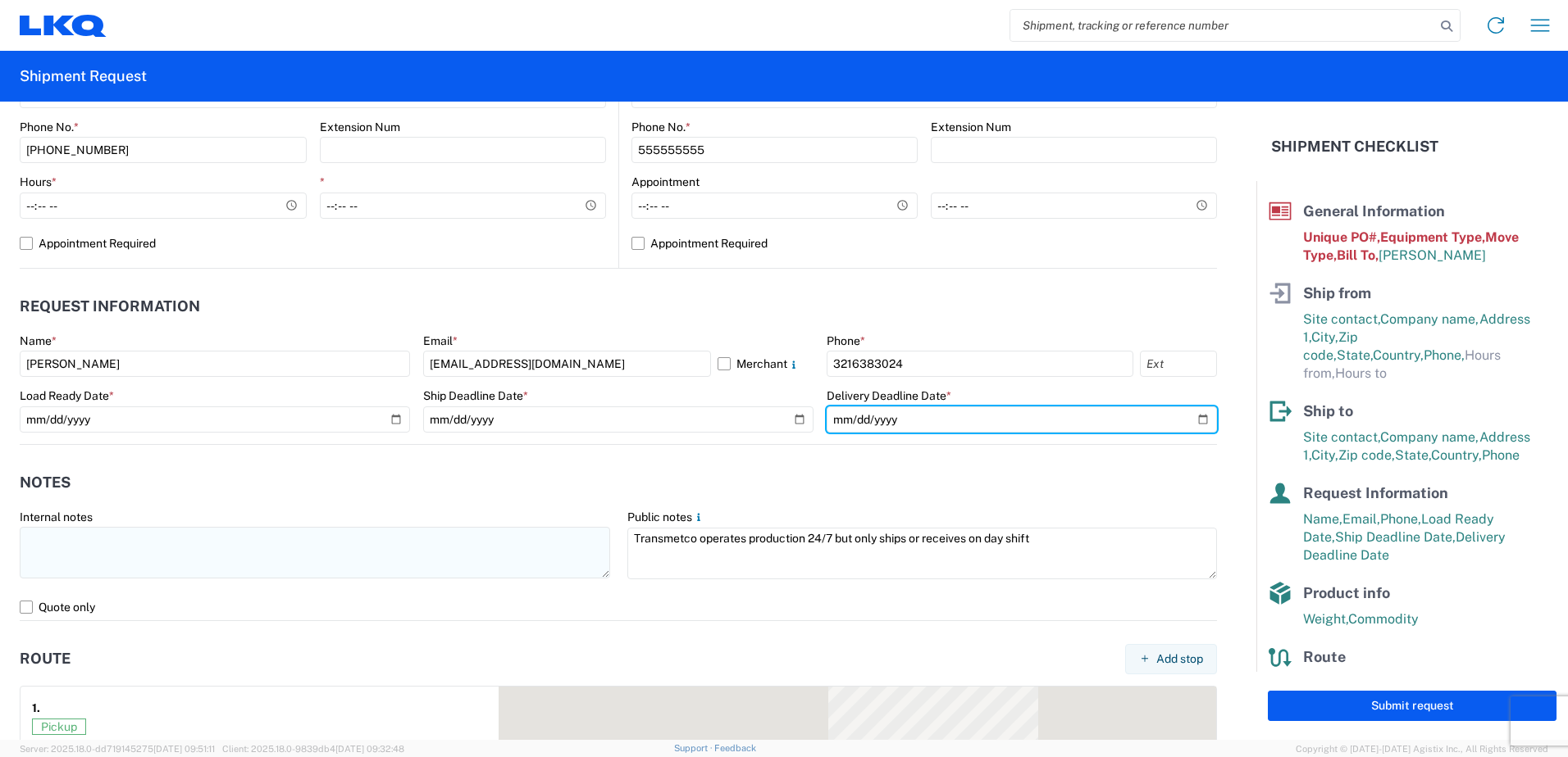
scroll to position [779, 0]
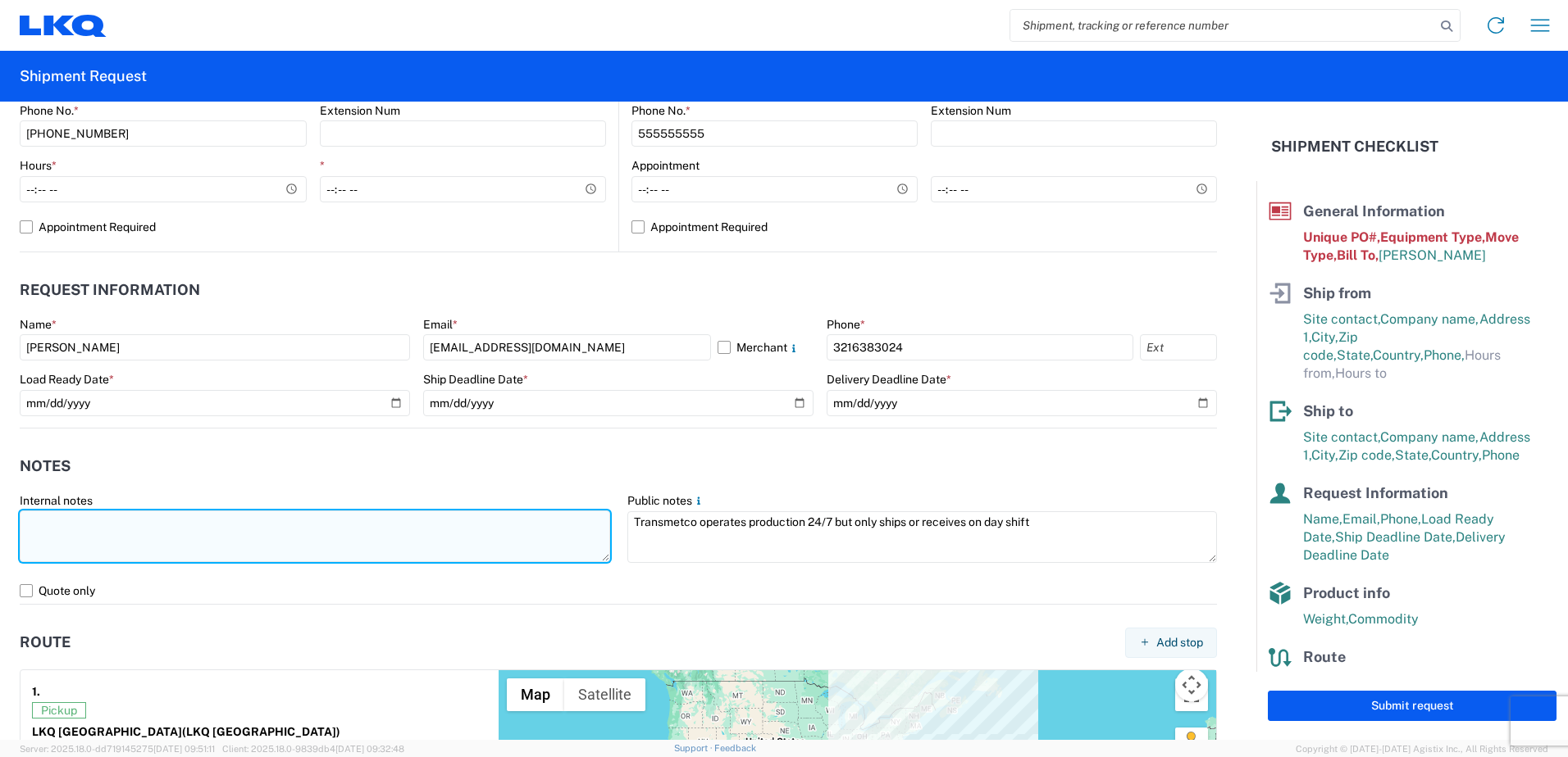
click at [238, 523] on textarea at bounding box center [314, 536] width 590 height 51
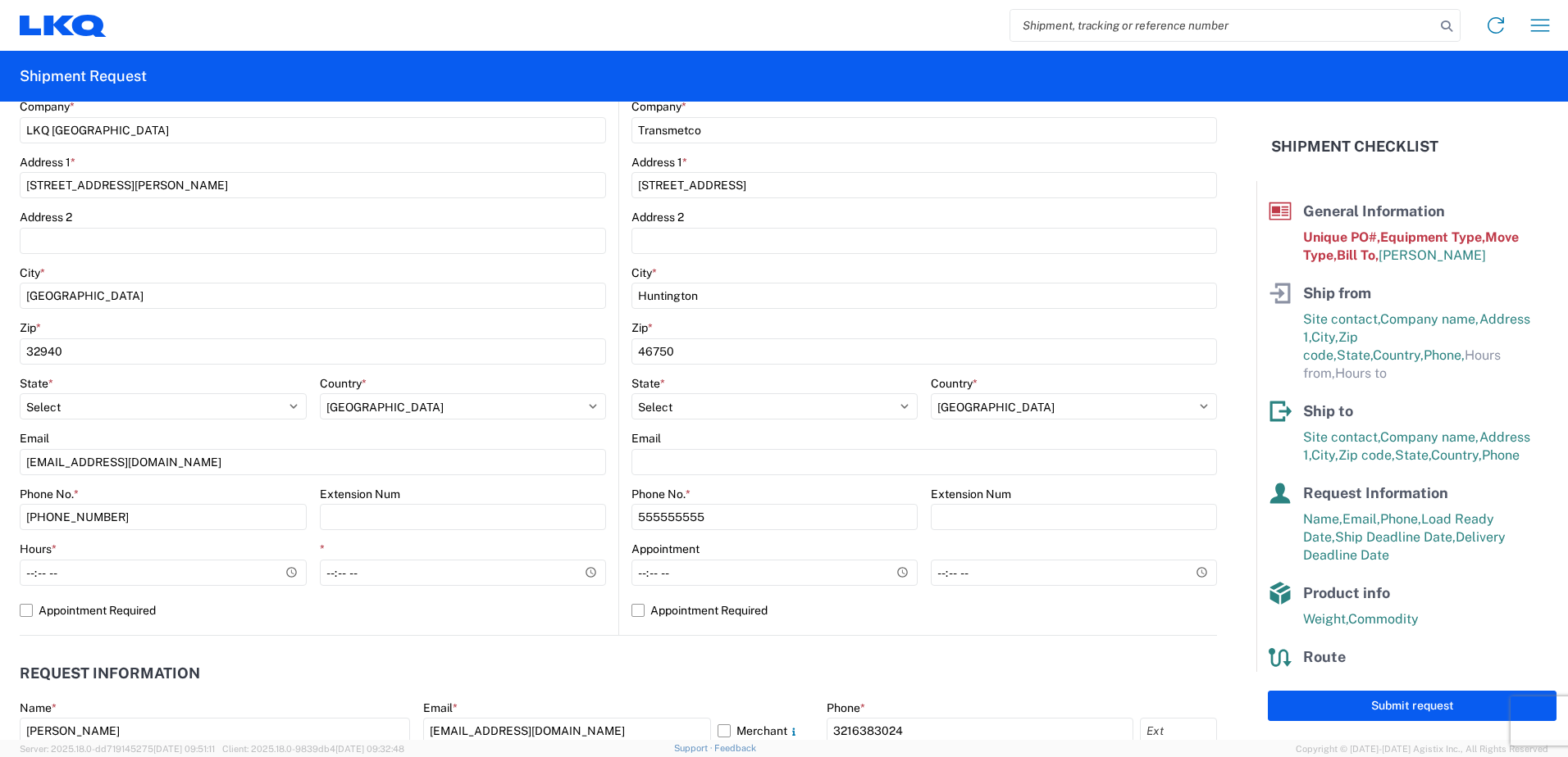
scroll to position [369, 0]
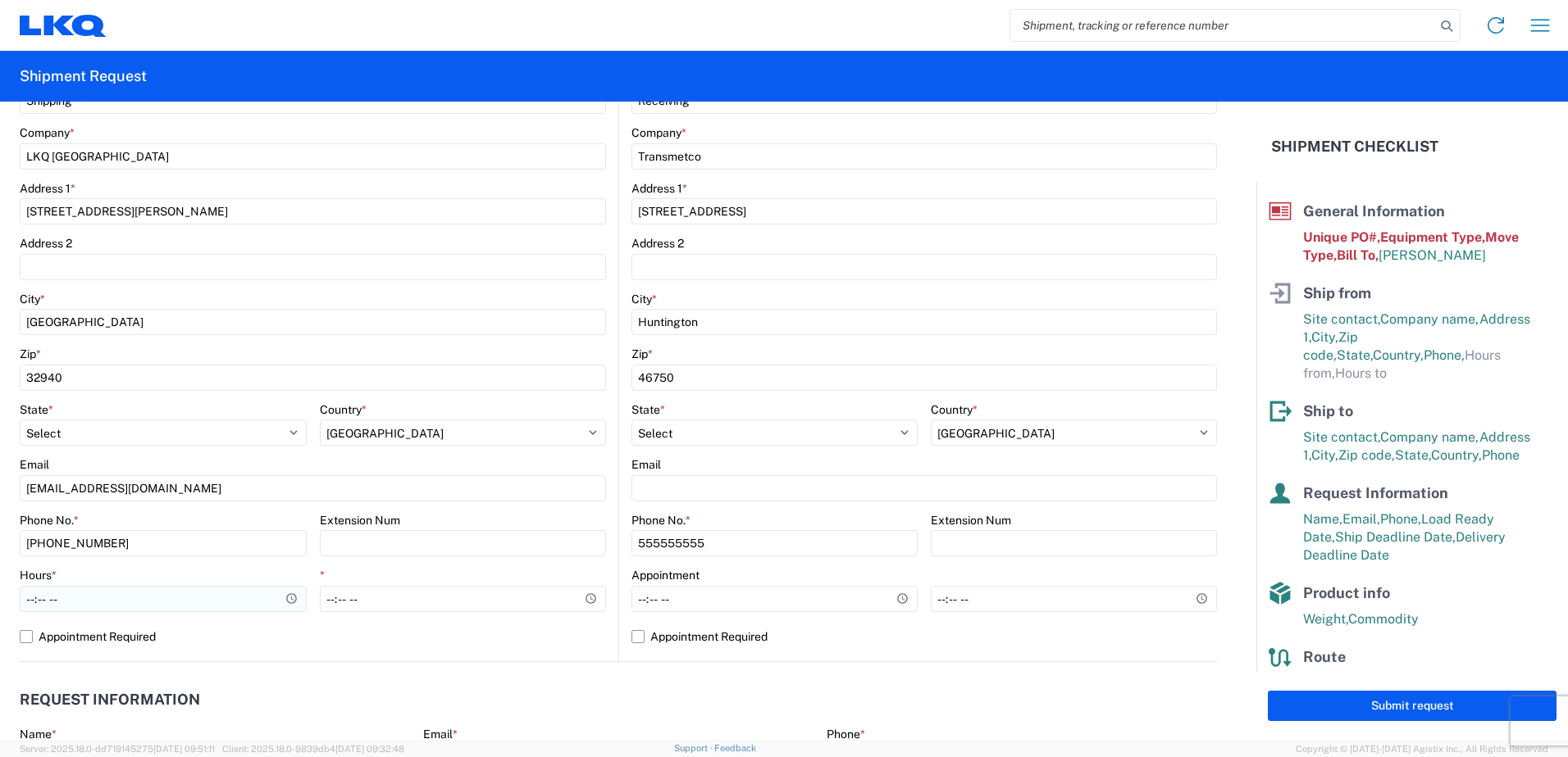
type textarea "Stacked and Wrapped"
click at [287, 596] on input "Hours *" at bounding box center [163, 599] width 287 height 27
type input "08:00"
click at [582, 596] on input "*" at bounding box center [463, 599] width 287 height 27
type input "14:00"
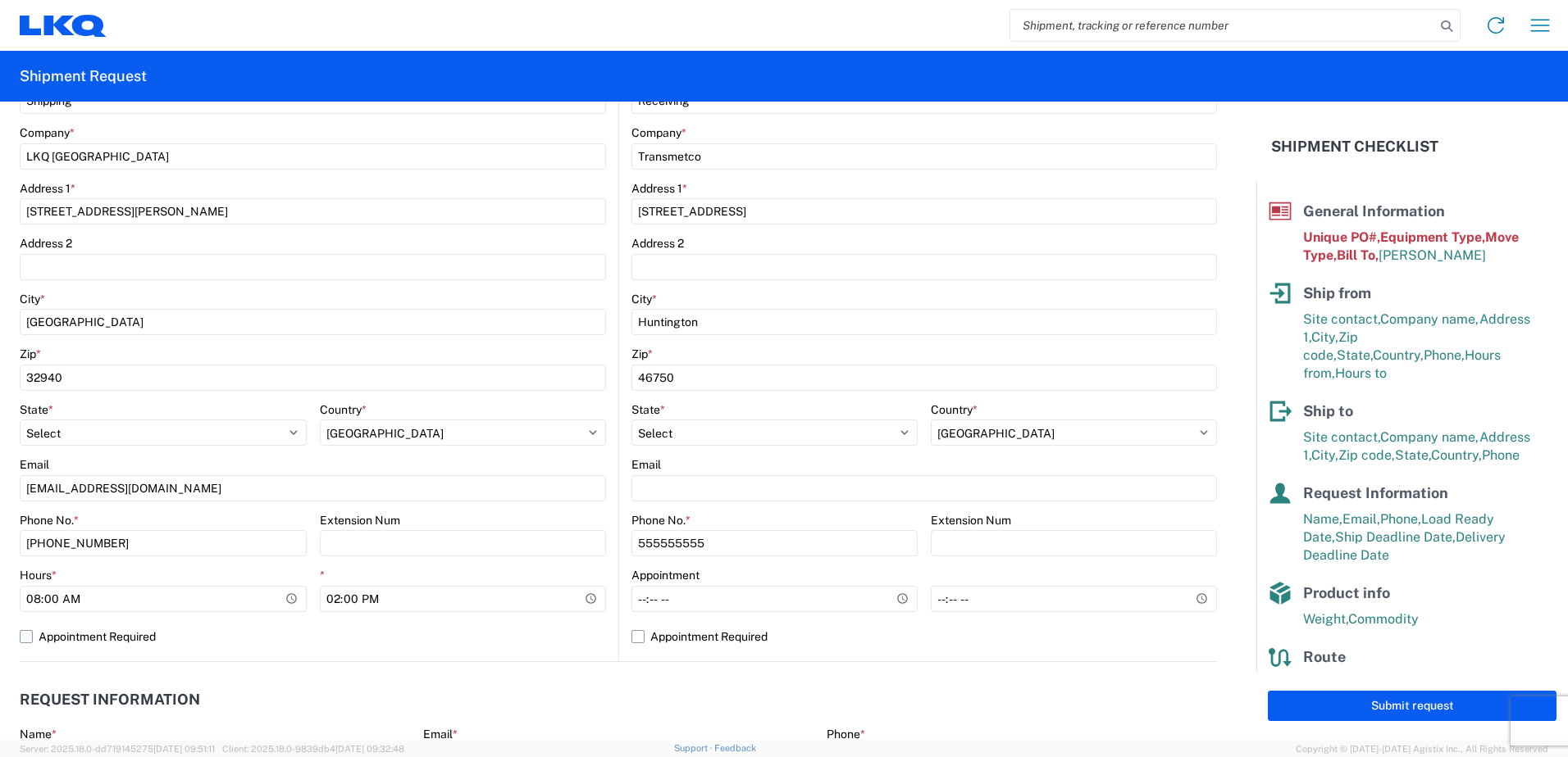
click at [581, 633] on label "Appointment Required" at bounding box center [312, 636] width 586 height 27
click at [0, 0] on input "Appointment Required" at bounding box center [0, 0] width 0 height 0
select select "US"
click at [27, 631] on label "Appointment Required" at bounding box center [312, 636] width 586 height 27
click at [0, 0] on input "Appointment Required" at bounding box center [0, 0] width 0 height 0
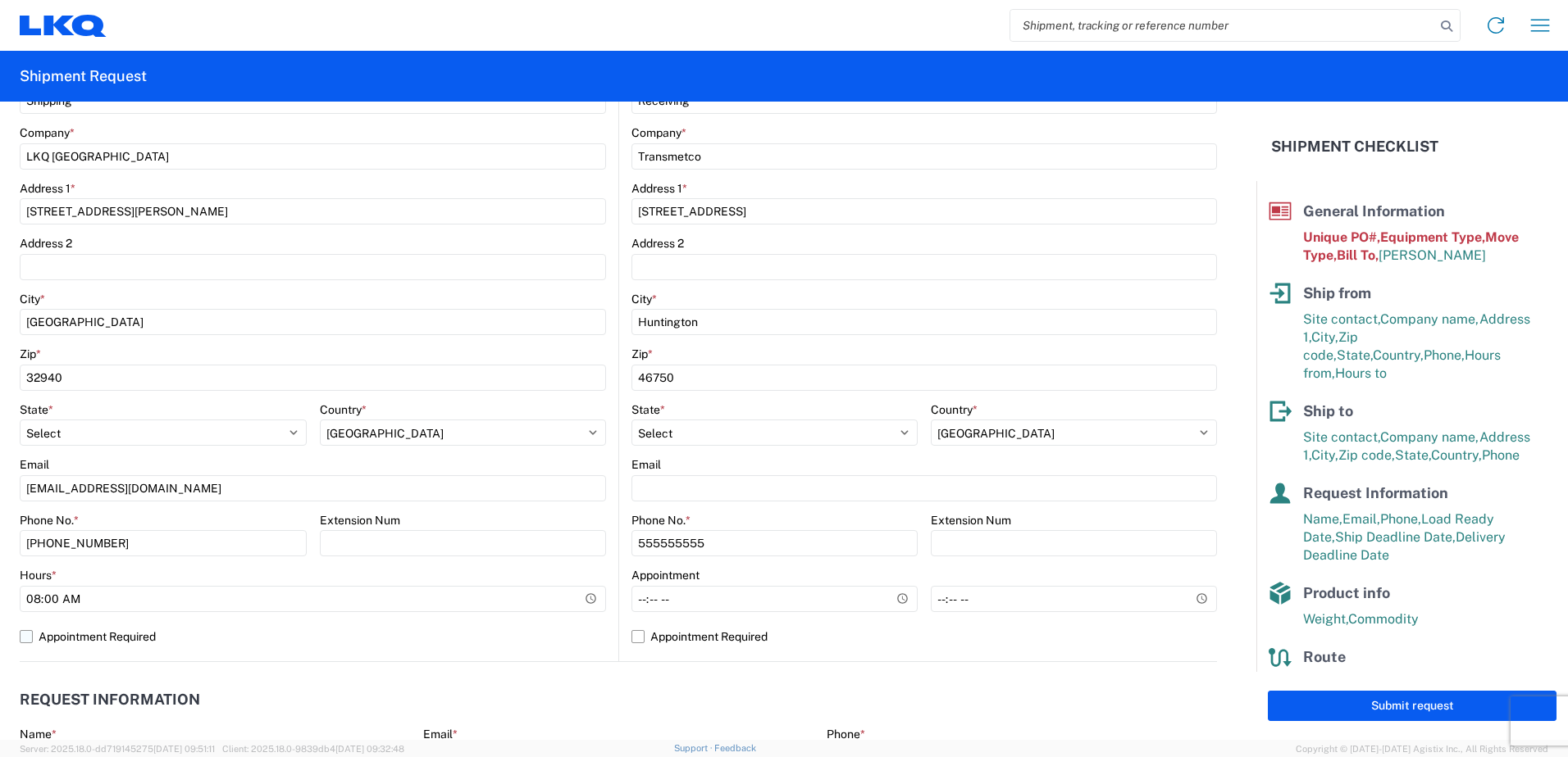
select select "FL"
select select "US"
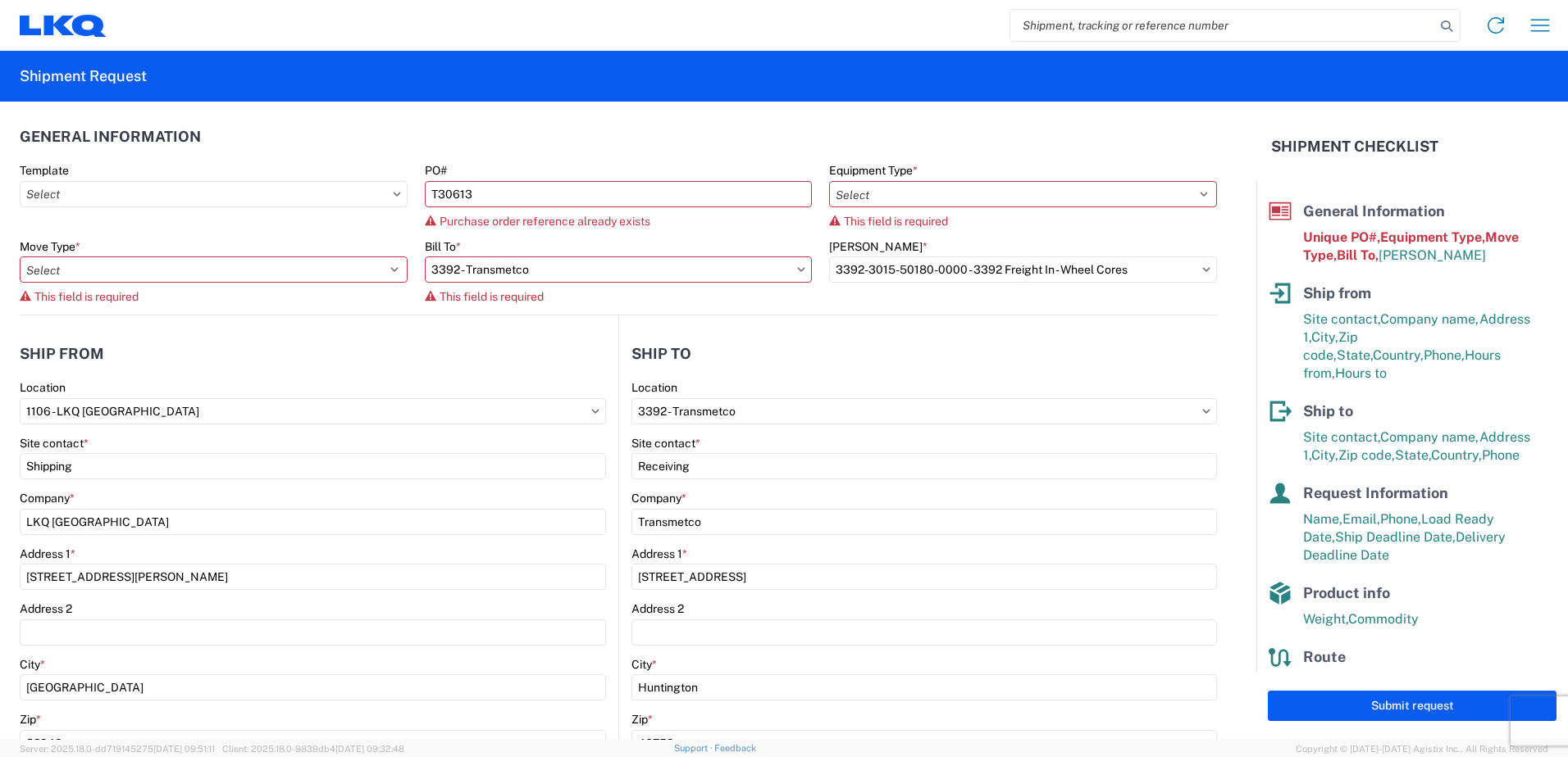
scroll to position [0, 0]
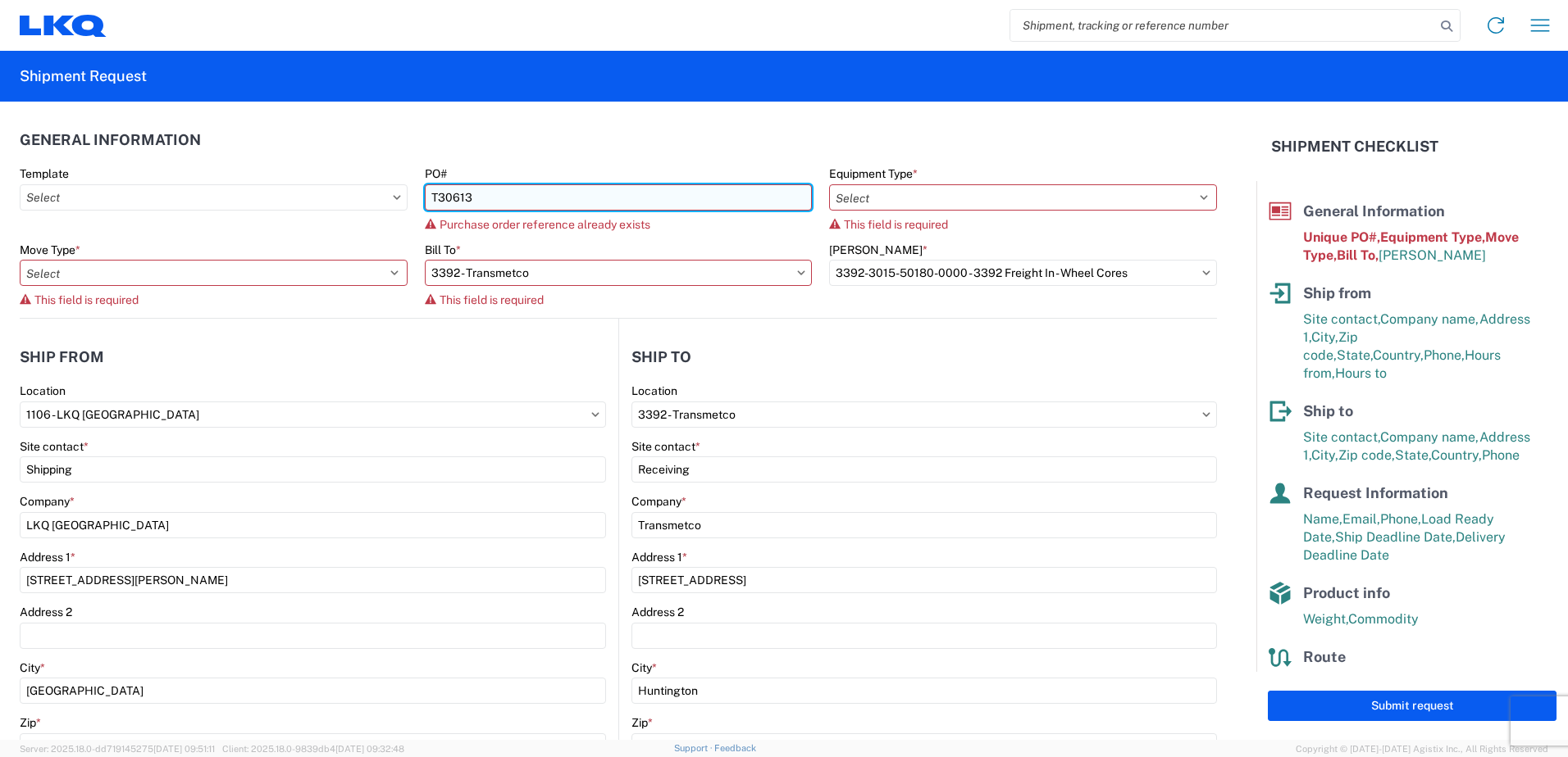
click at [547, 203] on input "T30613" at bounding box center [619, 197] width 388 height 27
type input "T"
type input "t31501"
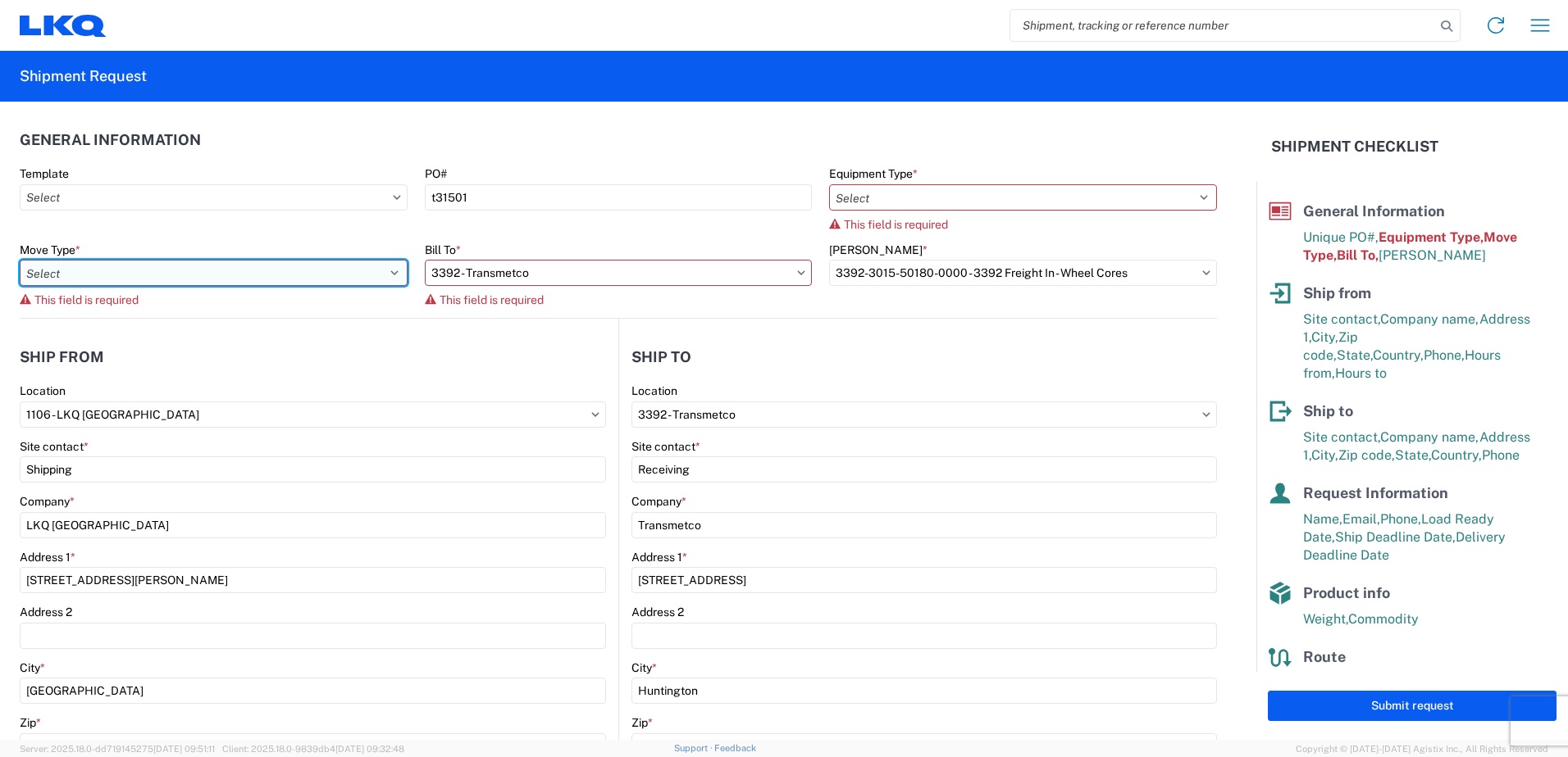
click at [359, 272] on select "Select Full Partial TL" at bounding box center [214, 273] width 388 height 27
select select "FULL"
click at [20, 260] on select "Select Full Partial TL" at bounding box center [214, 273] width 388 height 27
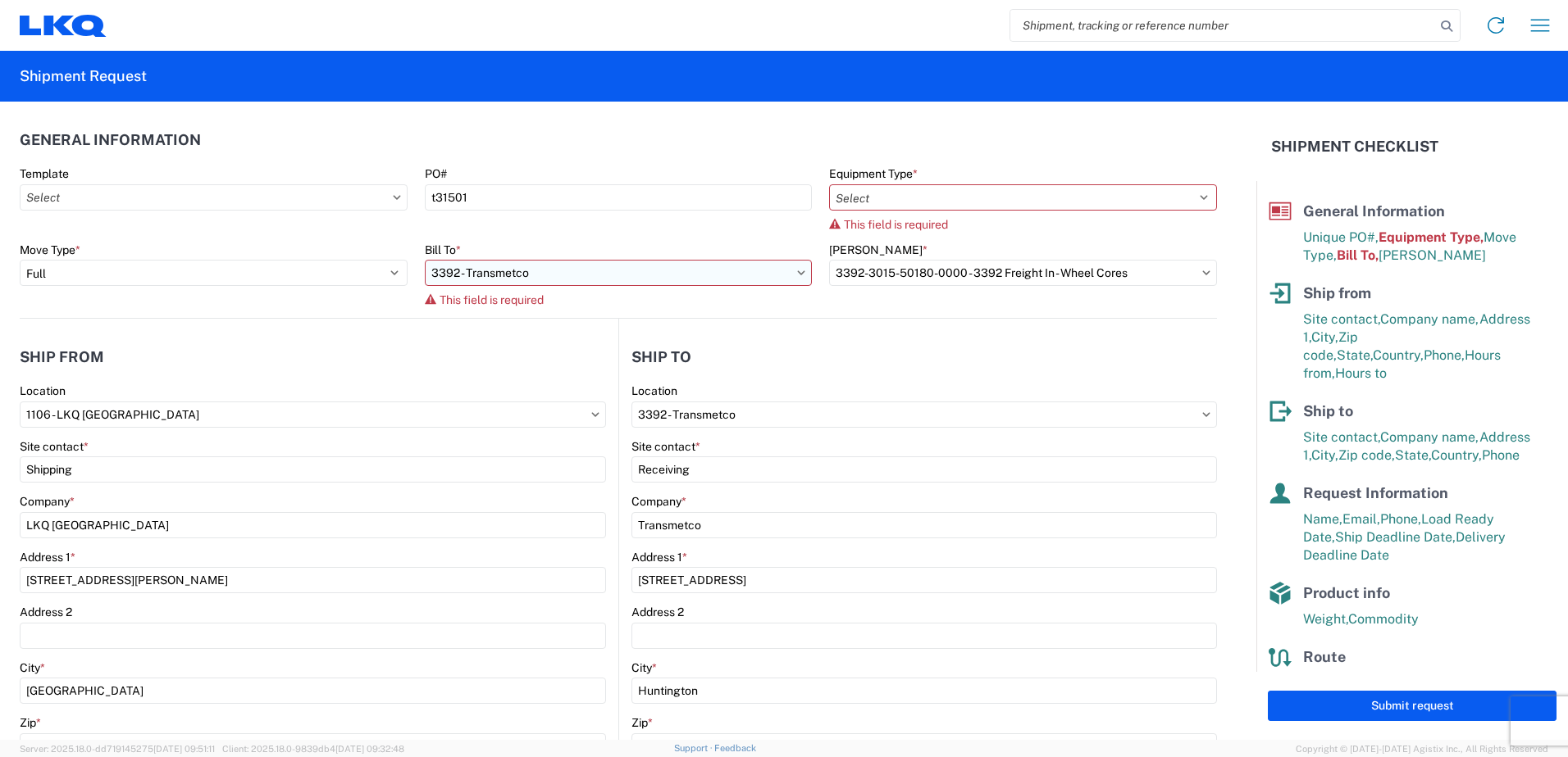
click at [772, 276] on input "3392 - Transmetco" at bounding box center [619, 273] width 388 height 27
type input "3392"
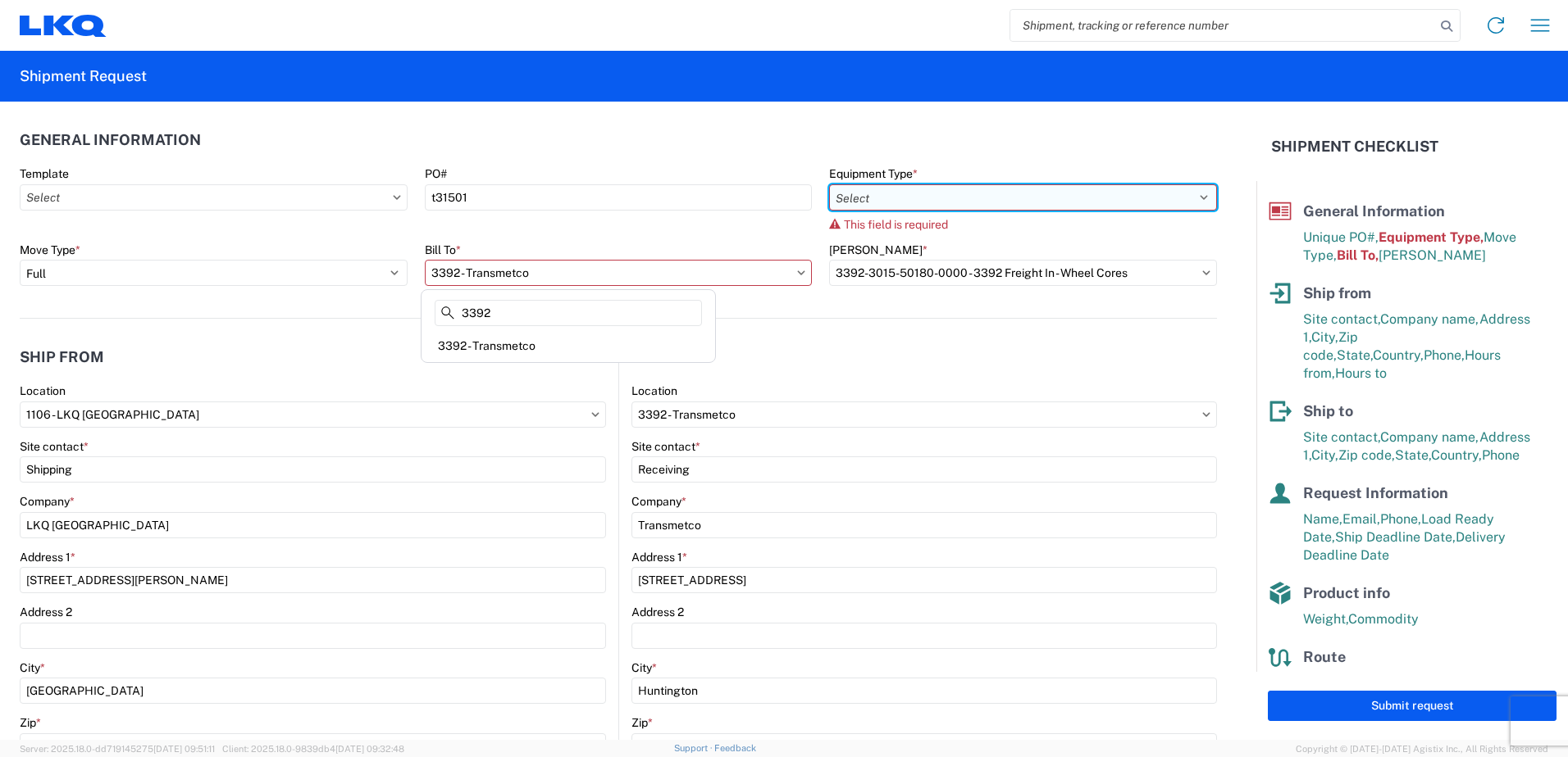
click at [1162, 190] on select "Select 53’ Dry Van Flatbed Dropdeck (van) Lowboy (flatbed) Rail" at bounding box center [1023, 197] width 388 height 27
select select "STDV"
click at [829, 184] on select "Select 53’ Dry Van Flatbed Dropdeck (van) Lowboy (flatbed) Rail" at bounding box center [1023, 197] width 388 height 27
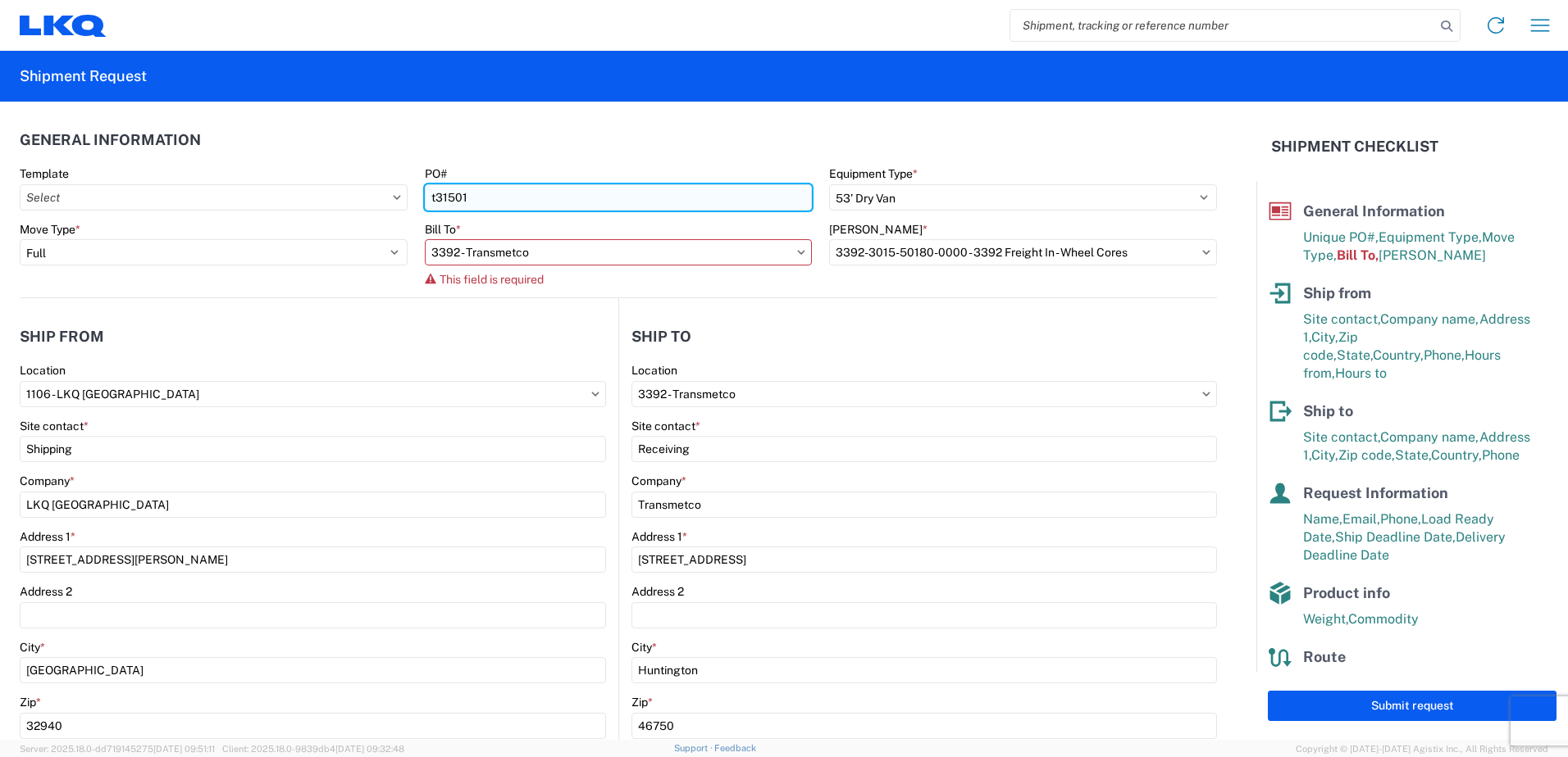
click at [429, 198] on input "t31501" at bounding box center [619, 197] width 388 height 27
type input "T31501"
click at [718, 268] on div "Bill To * 3392 - Transmetco This field is required" at bounding box center [619, 255] width 388 height 65
click at [797, 254] on icon at bounding box center [801, 252] width 8 height 5
click at [797, 252] on icon at bounding box center [801, 252] width 8 height 5
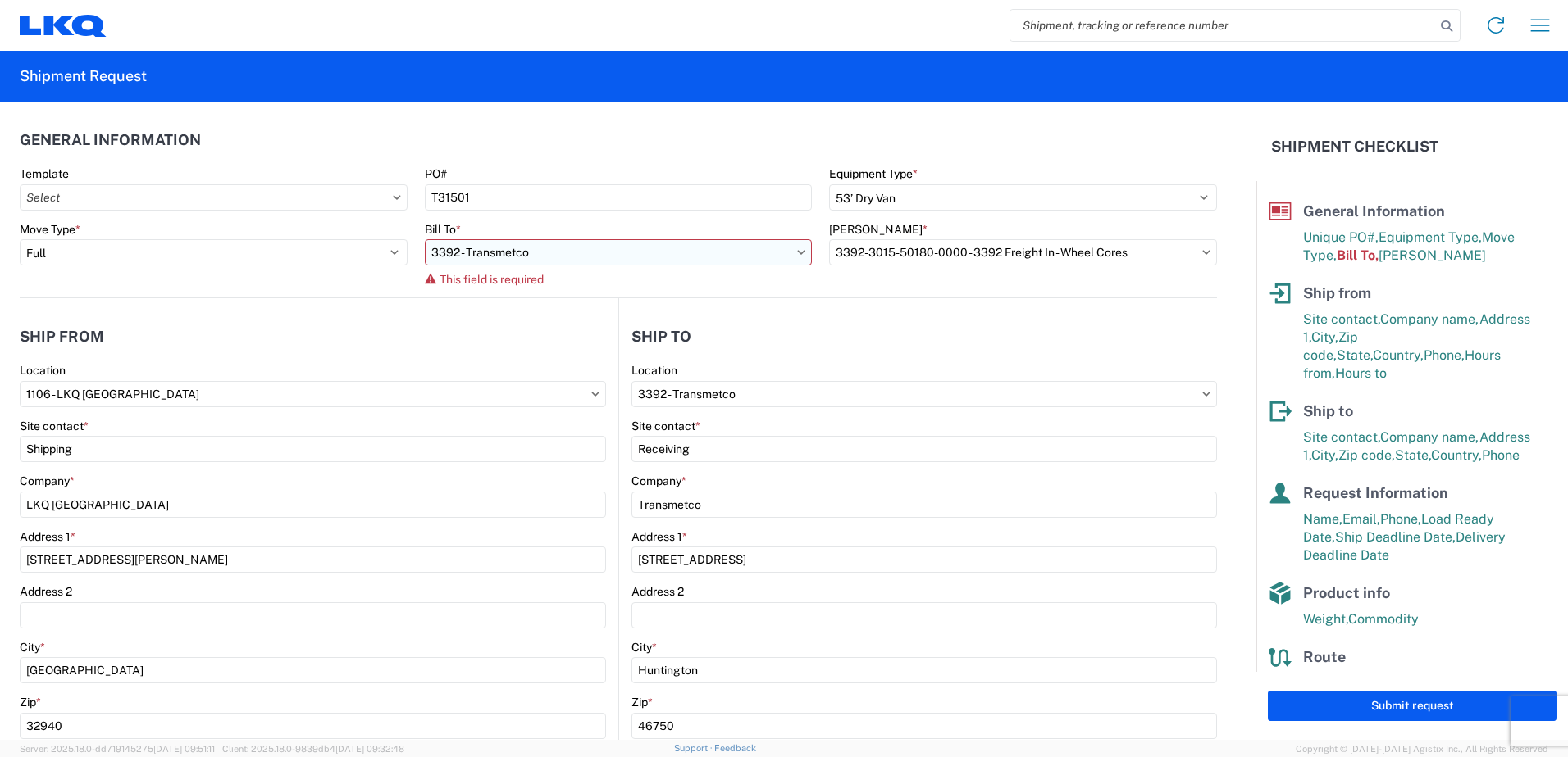
click at [505, 259] on input "3392 - Transmetco" at bounding box center [619, 252] width 388 height 27
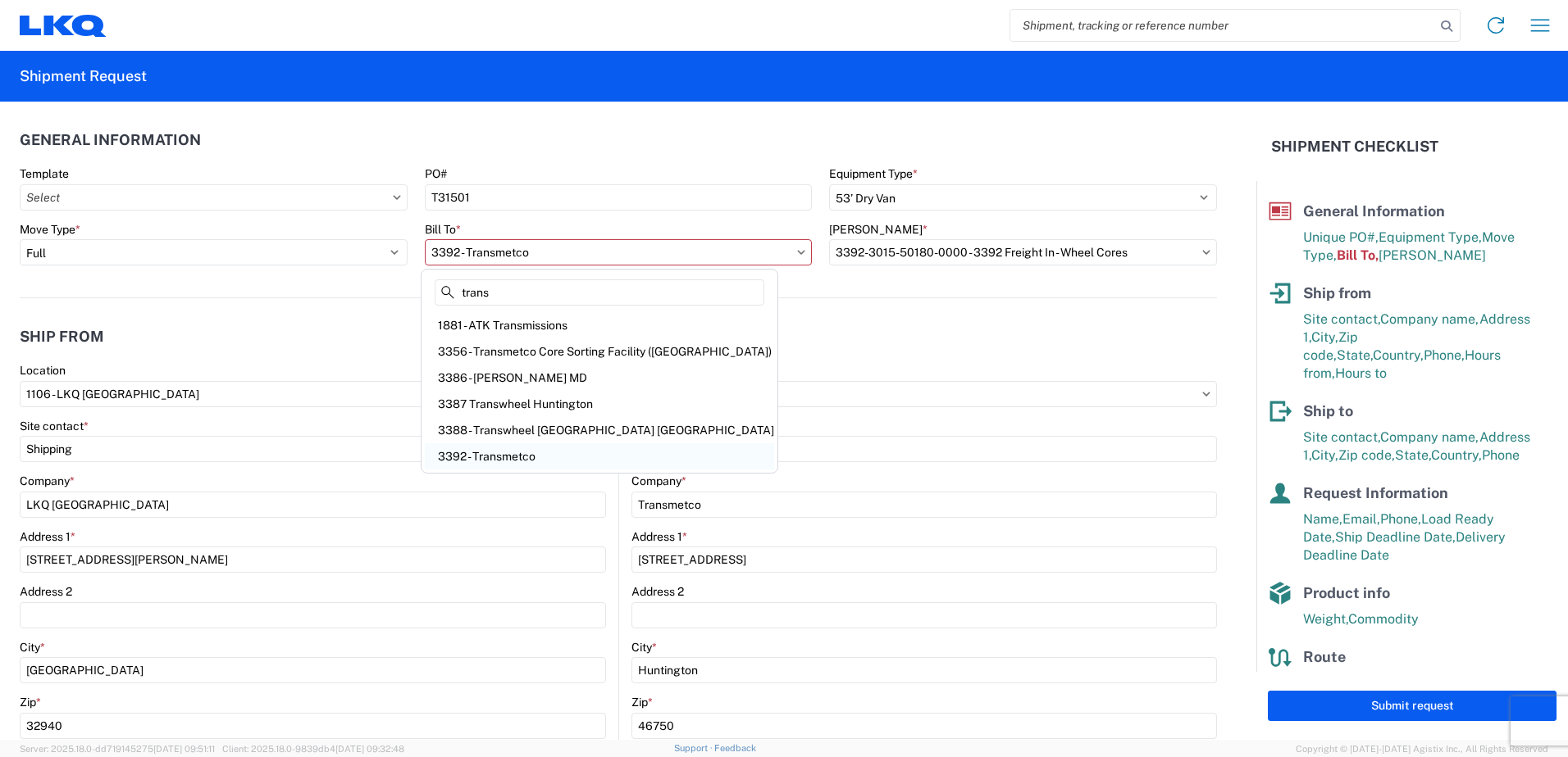
type input "trans"
click at [492, 454] on div "3392 - Transmetco" at bounding box center [599, 456] width 350 height 27
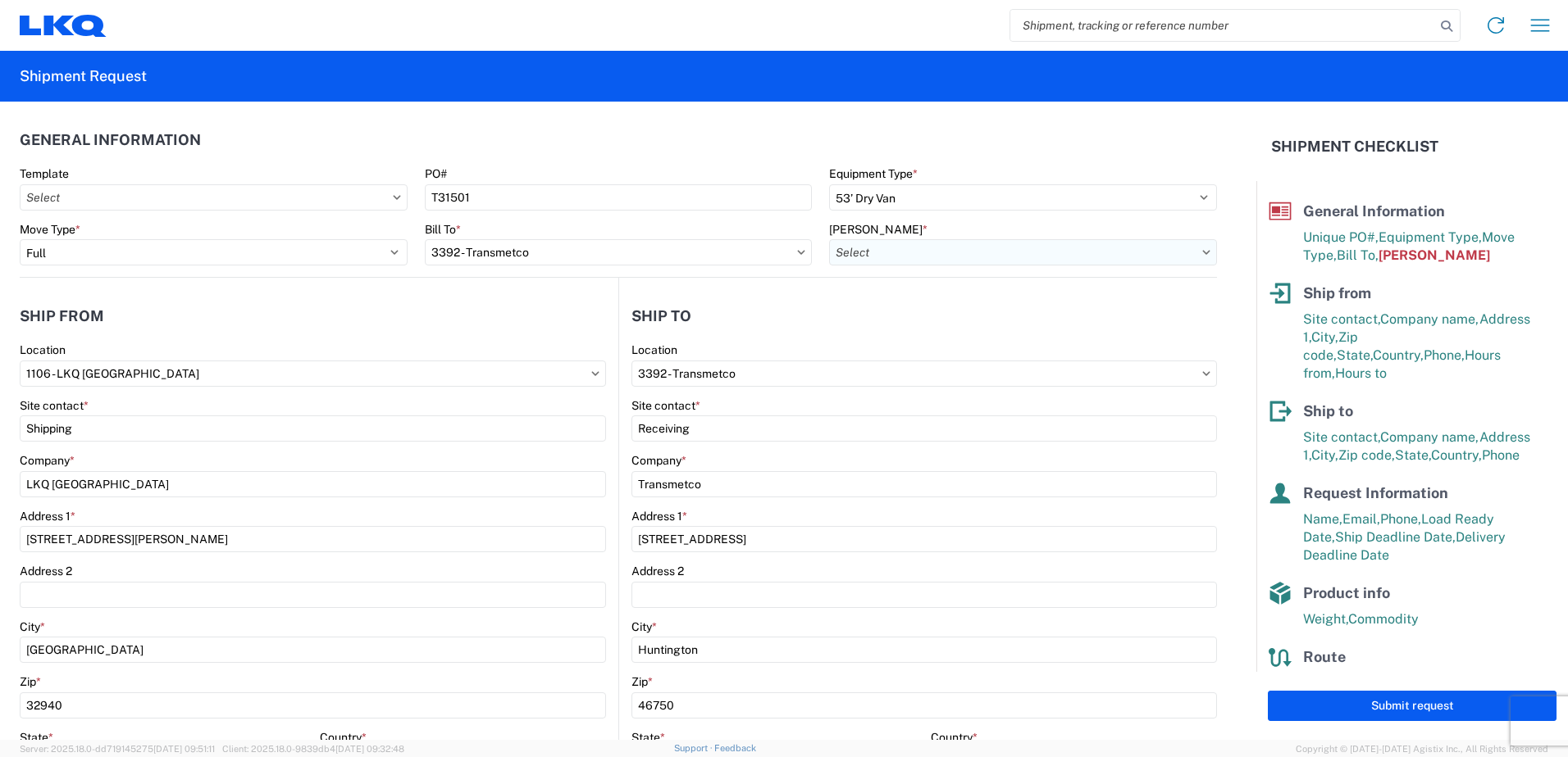
click at [1176, 251] on input "Bill Code *" at bounding box center [1023, 252] width 388 height 27
click at [954, 328] on div "3392-3015-50180-0000 - 3392 Freight In - Wheel Cores" at bounding box center [977, 325] width 305 height 27
type input "3392-3015-50180-0000 - 3392 Freight In - Wheel Cores"
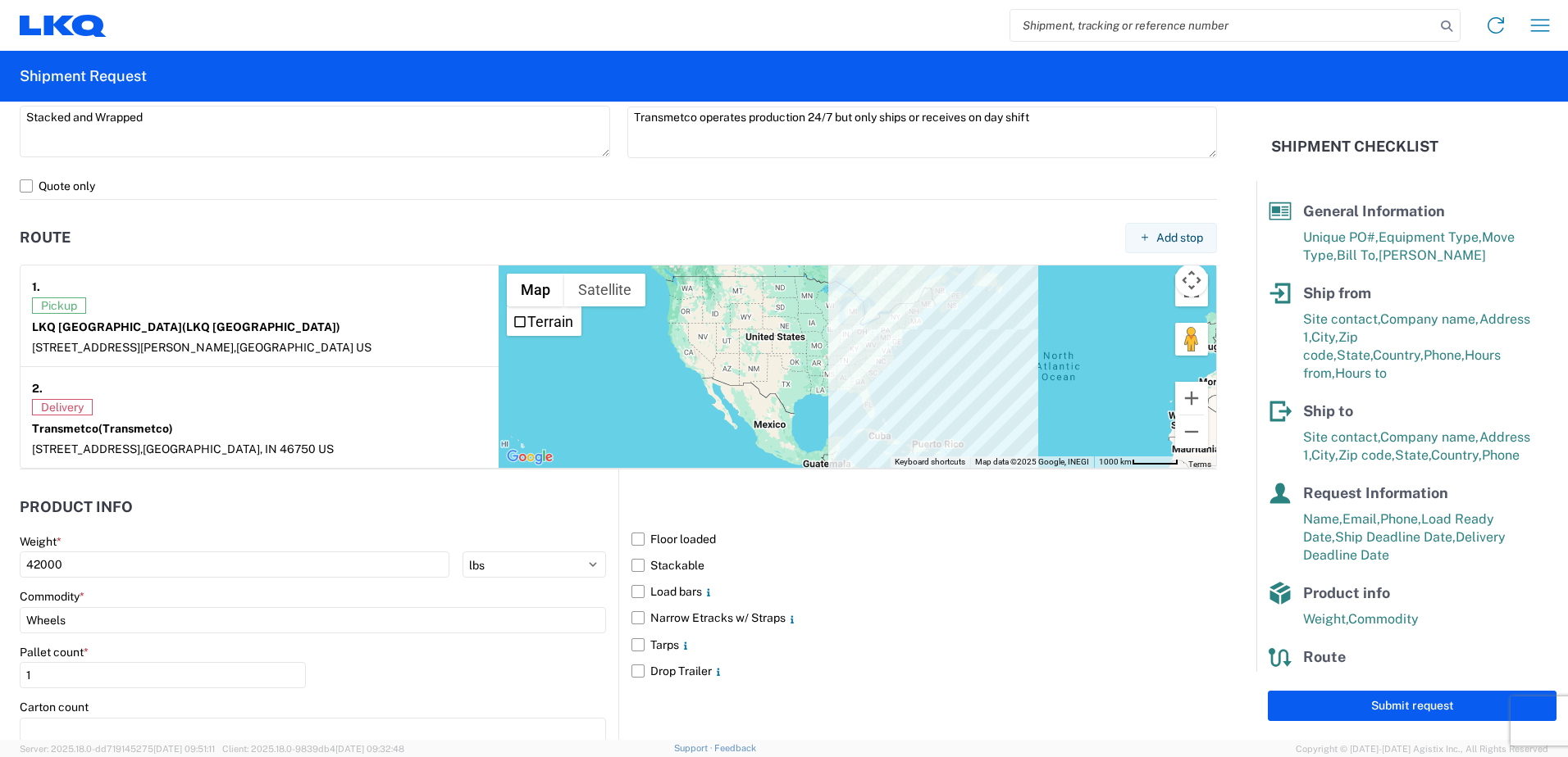
scroll to position [1230, 0]
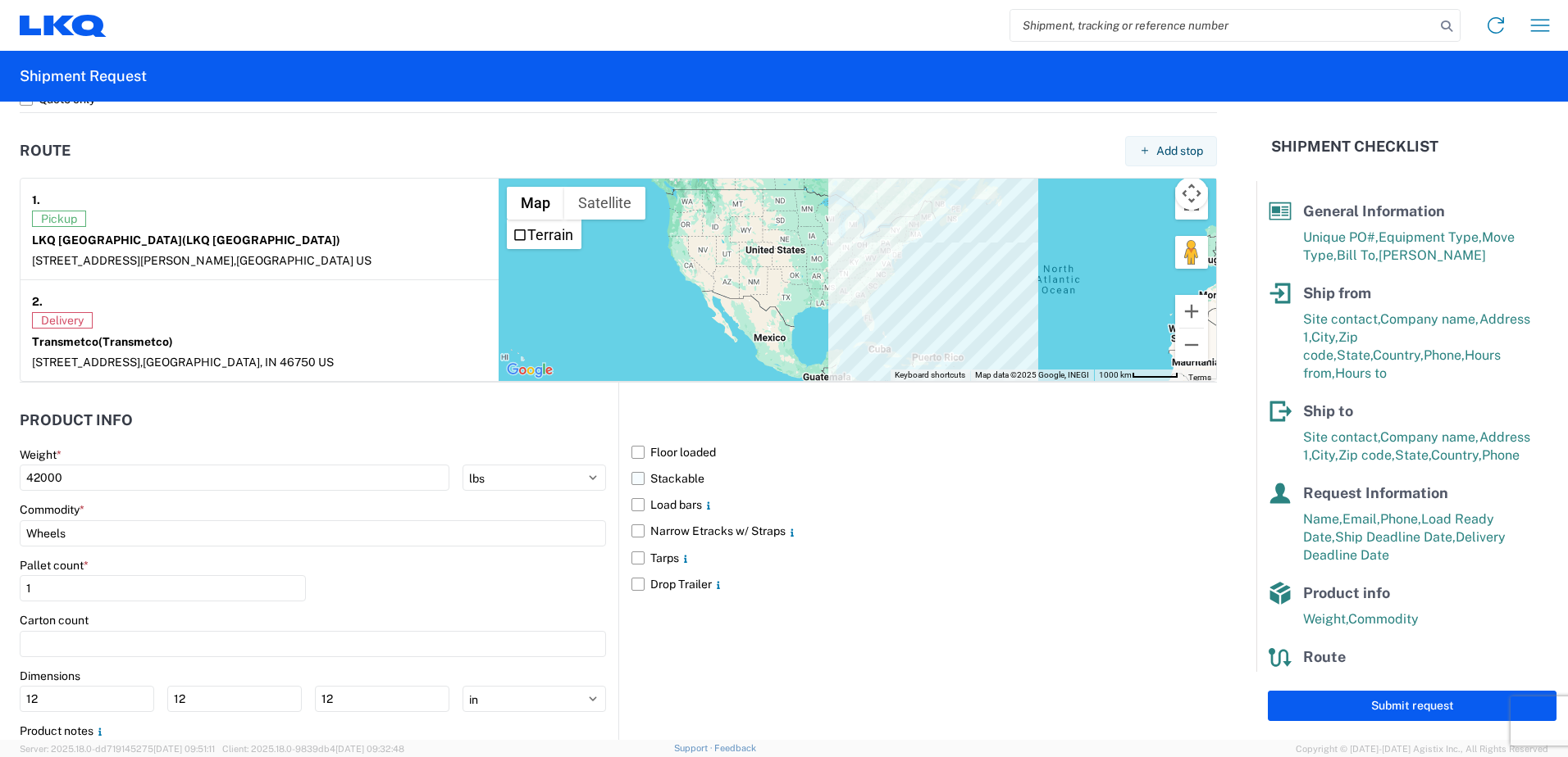
click at [636, 478] on label "Stackable" at bounding box center [924, 478] width 585 height 27
click at [0, 0] on input "Stackable" at bounding box center [0, 0] width 0 height 0
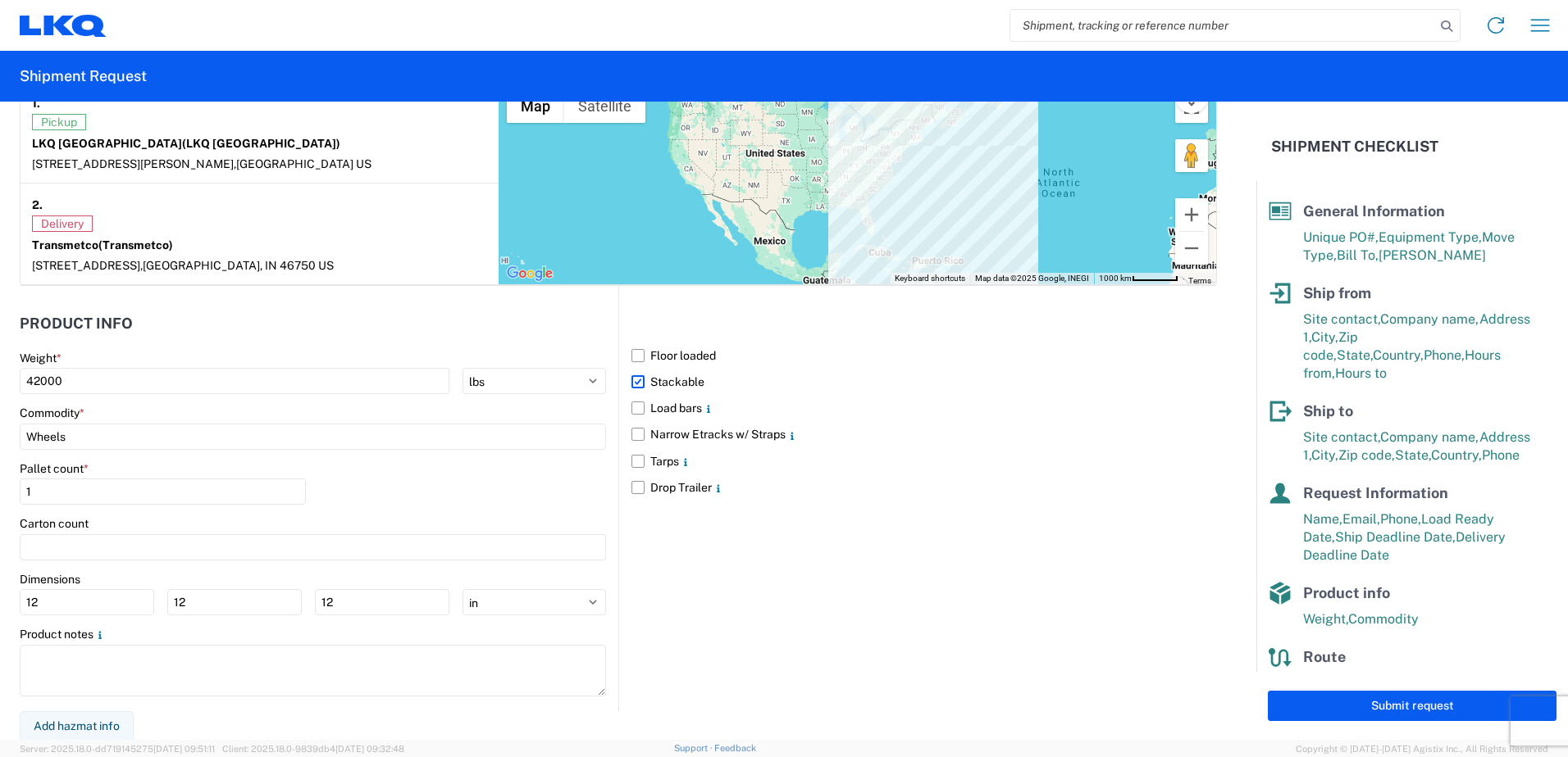
scroll to position [1327, 0]
click at [242, 438] on input "Wheels" at bounding box center [312, 435] width 586 height 27
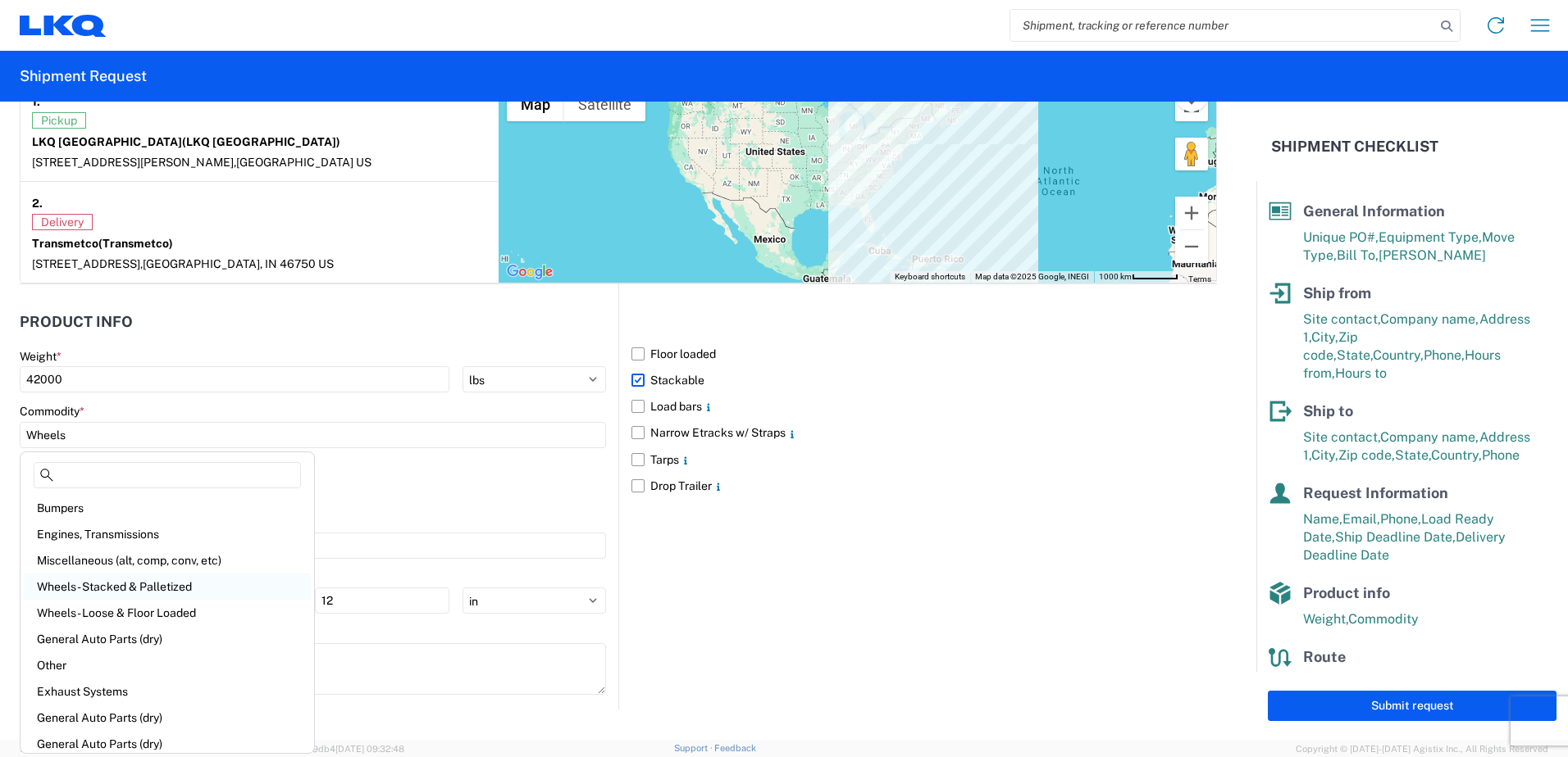
click at [147, 585] on div "Wheels - Stacked & Palletized" at bounding box center [166, 587] width 287 height 27
type input "Wheels - Stacked & Palletized"
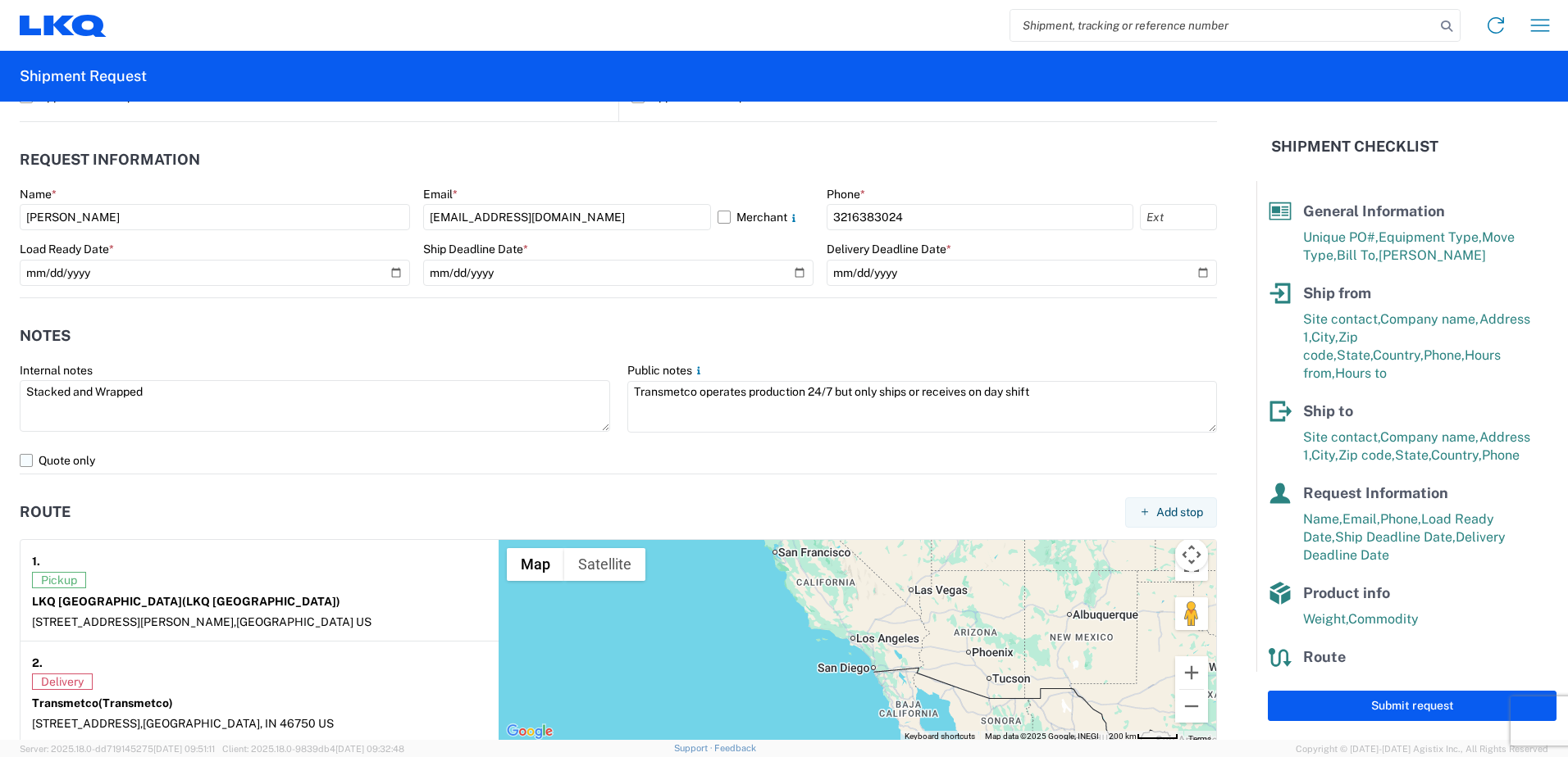
scroll to position [836, 0]
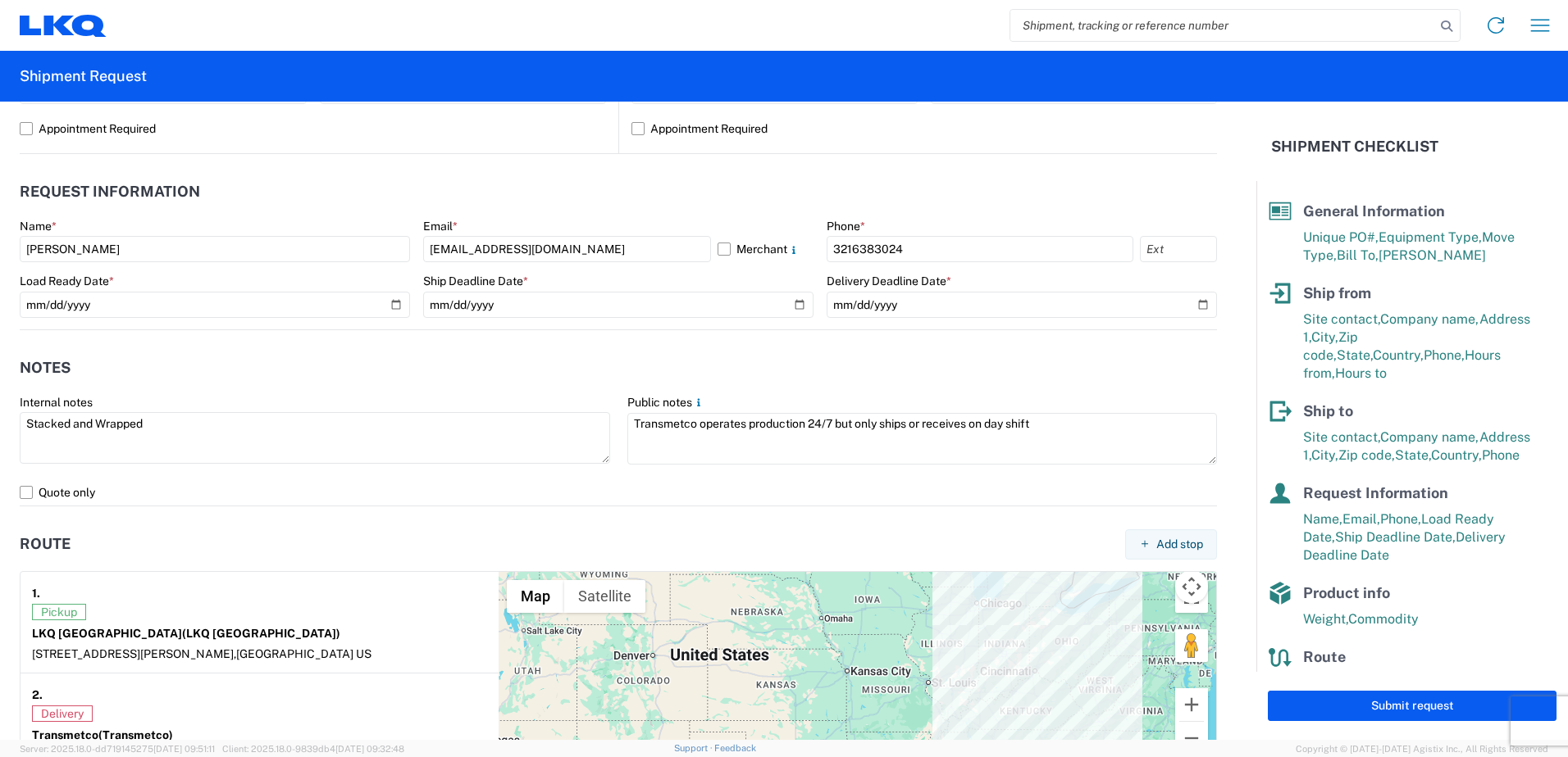
drag, startPoint x: 1024, startPoint y: 637, endPoint x: 584, endPoint y: 750, distance: 454.3
click at [584, 750] on agx-forms-host "Home Shipment request Shipment tracking Shipment Request General Information Te…" at bounding box center [784, 378] width 1568 height 757
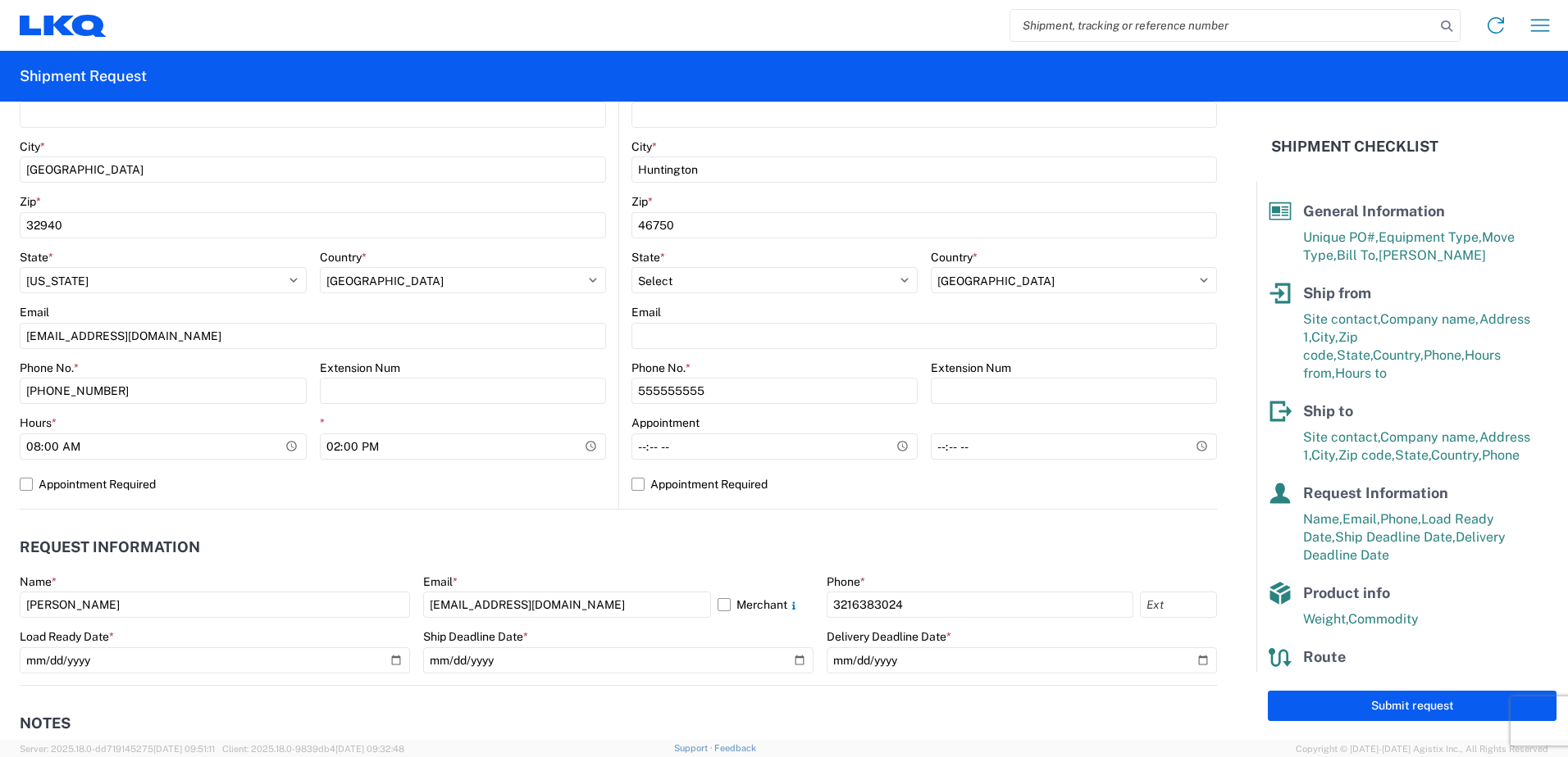
scroll to position [656, 0]
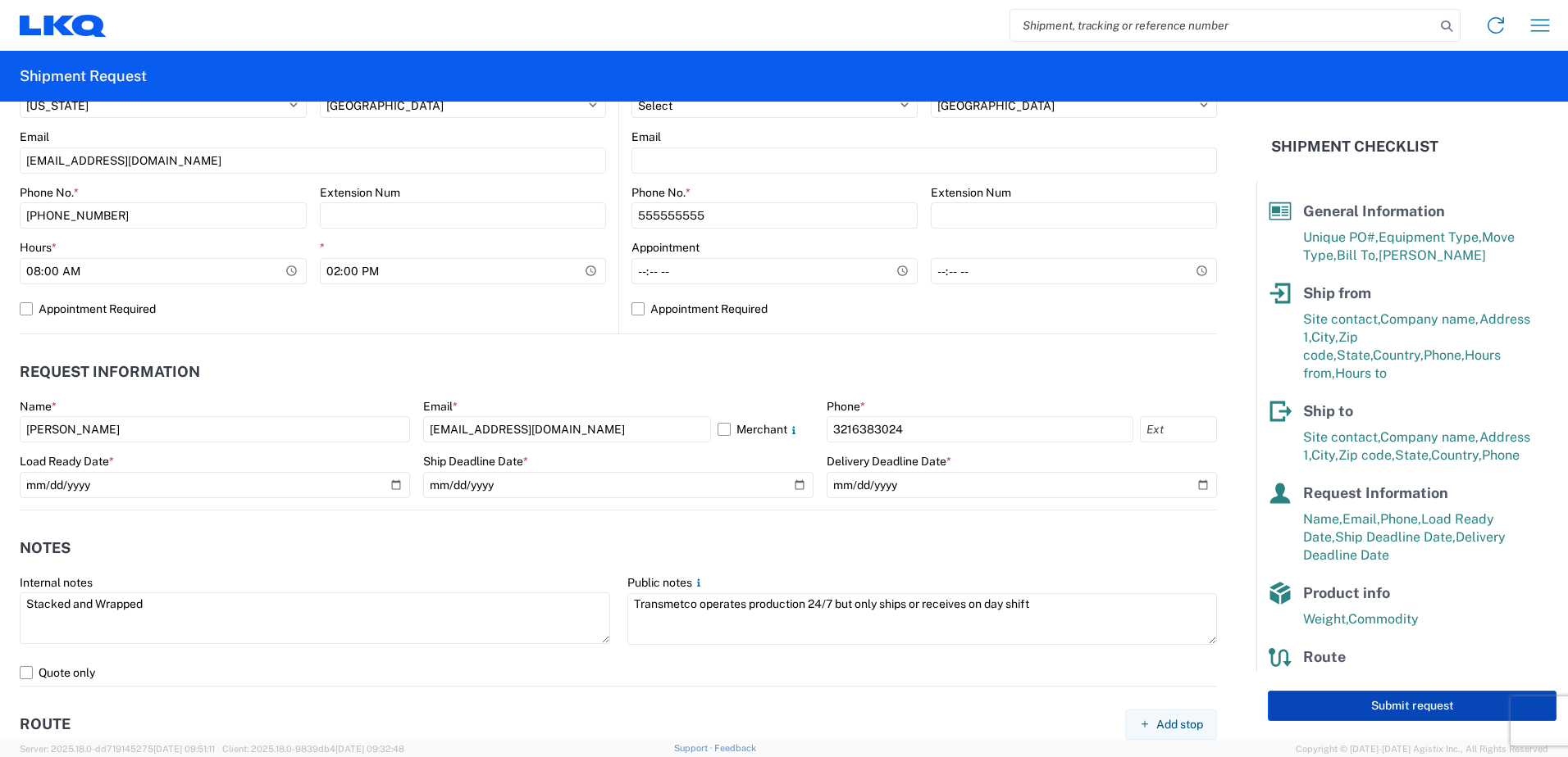
click at [1402, 716] on button "Submit request" at bounding box center [1411, 706] width 289 height 31
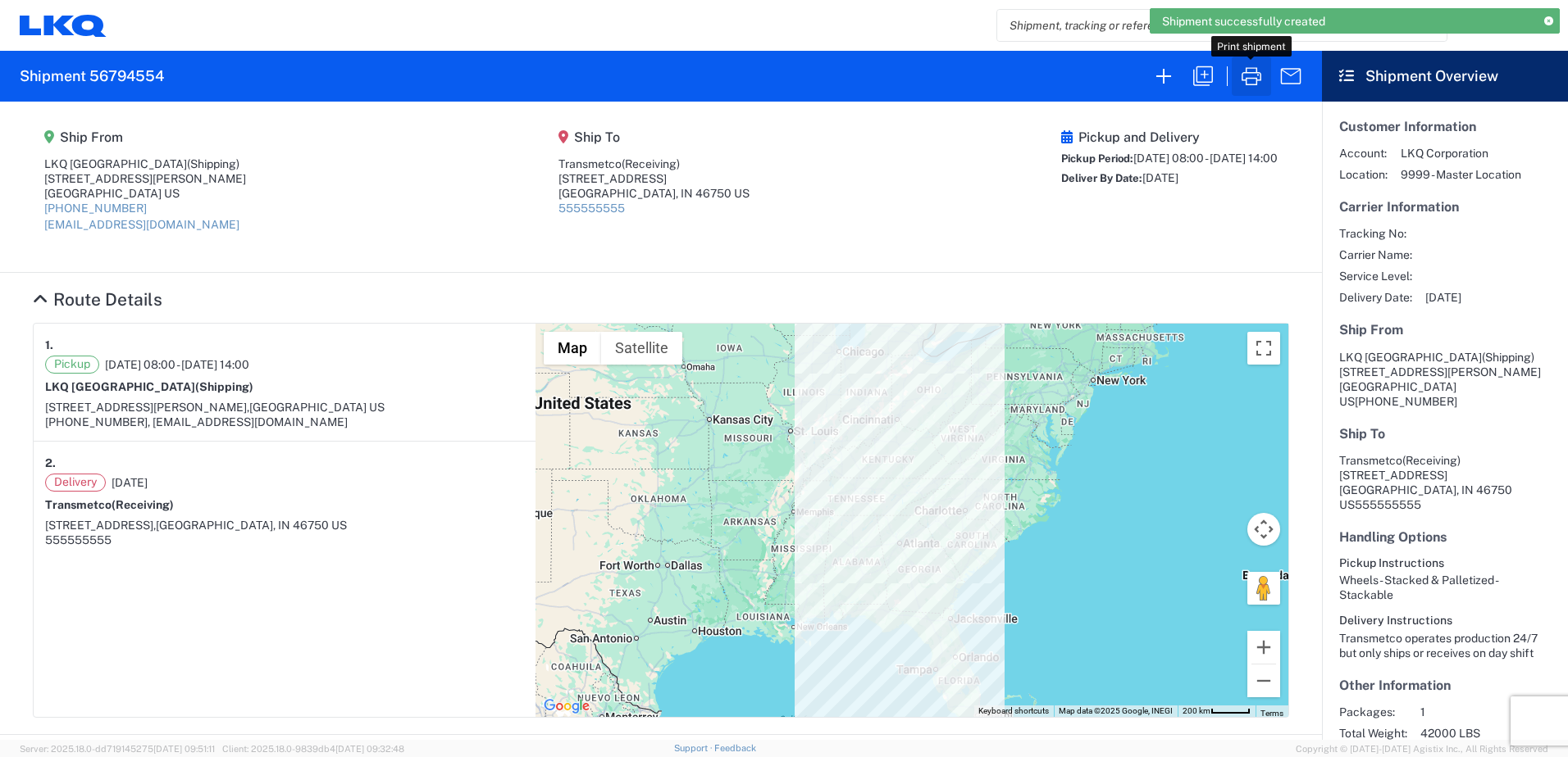
click at [1250, 71] on icon "button" at bounding box center [1251, 76] width 27 height 27
